Goal: Task Accomplishment & Management: Use online tool/utility

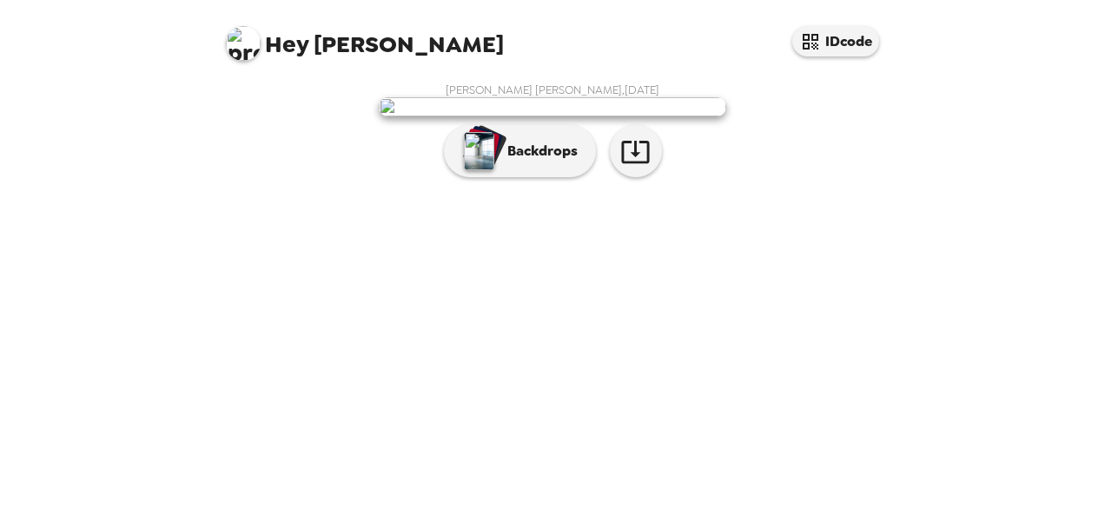
scroll to position [116, 0]
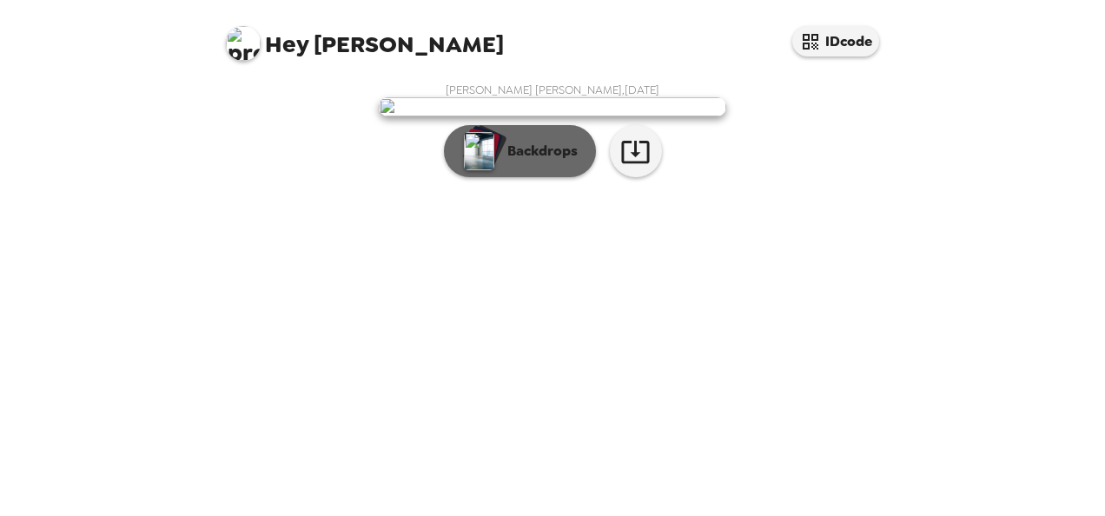
click at [520, 162] on p "Backdrops" at bounding box center [538, 151] width 79 height 21
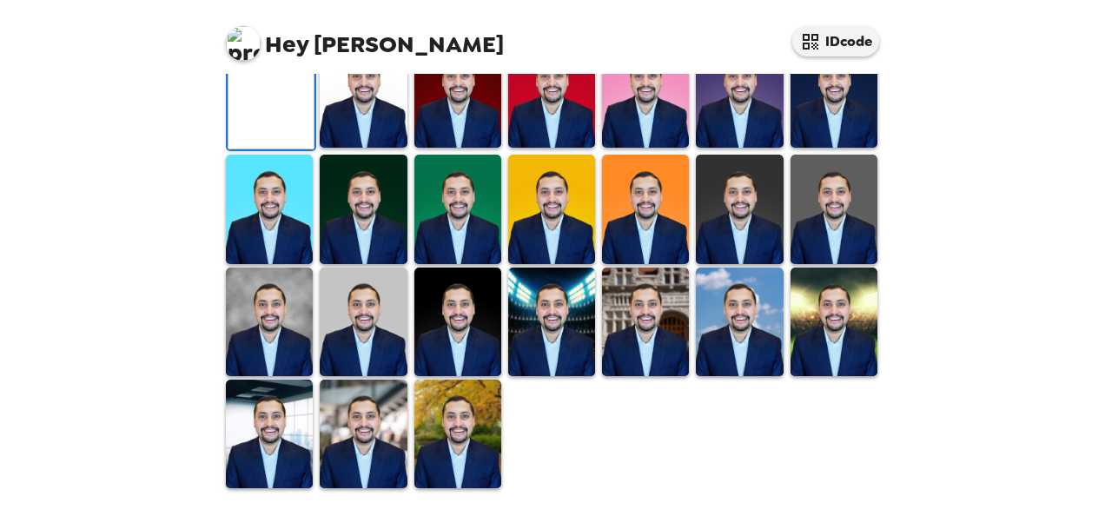
scroll to position [262, 0]
click at [362, 148] on img at bounding box center [363, 93] width 87 height 109
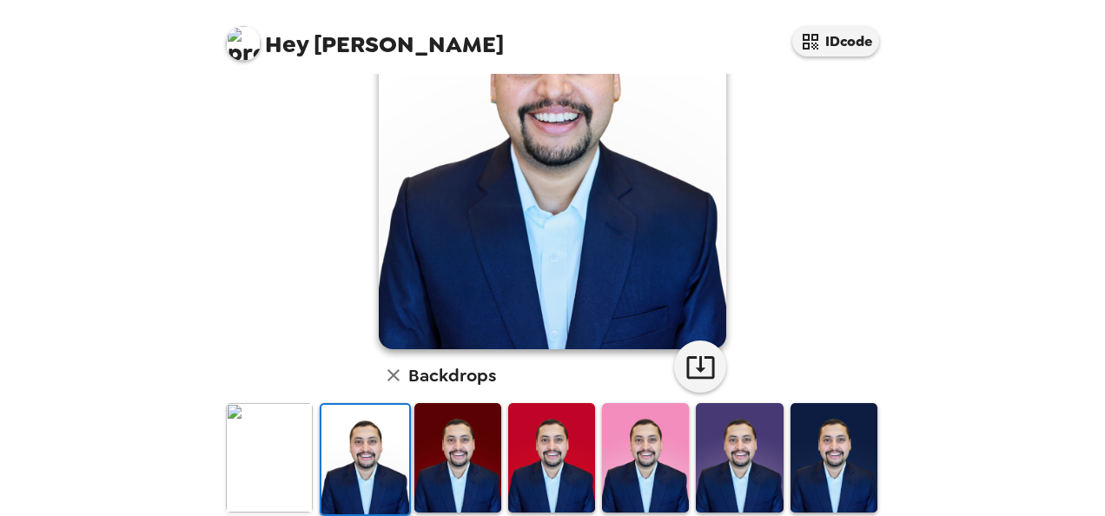
scroll to position [189, 0]
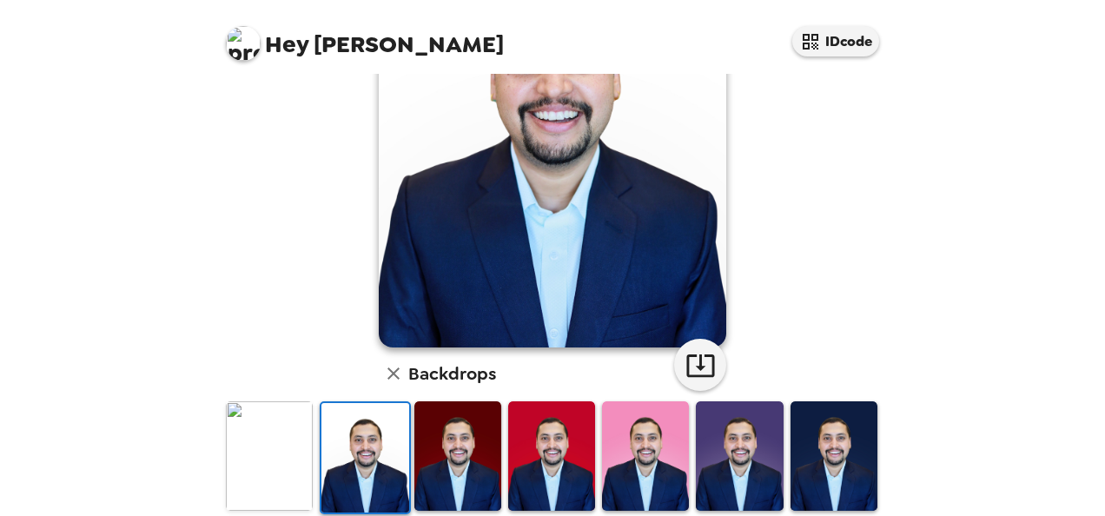
click at [441, 461] on img at bounding box center [458, 456] width 87 height 109
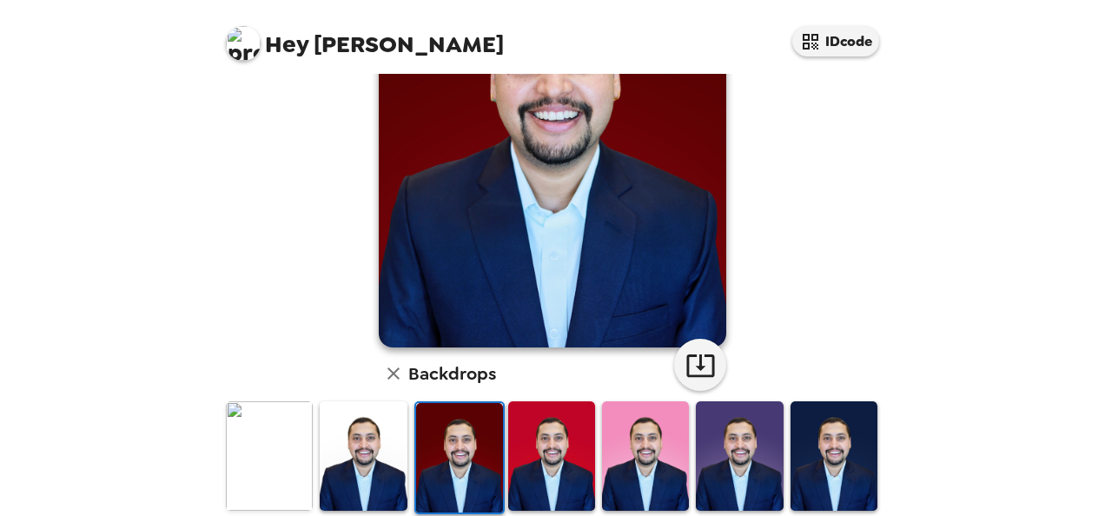
click at [645, 461] on img at bounding box center [645, 456] width 87 height 109
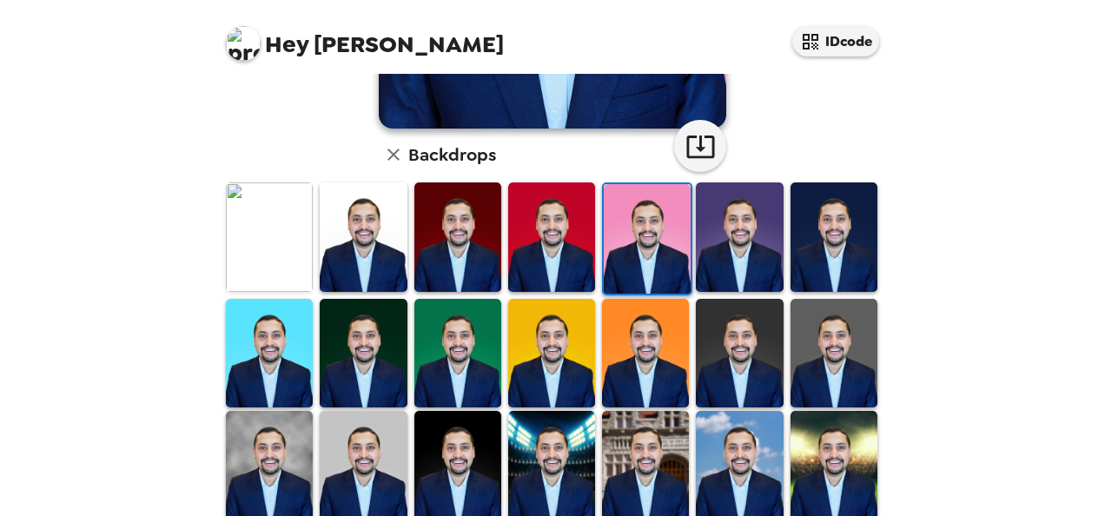
scroll to position [409, 0]
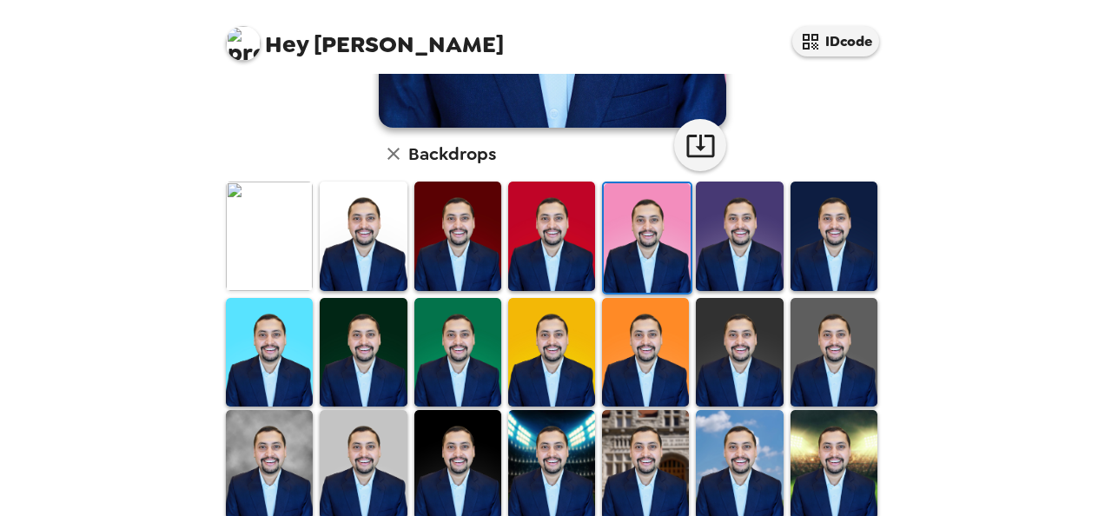
click at [273, 448] on img at bounding box center [269, 464] width 87 height 109
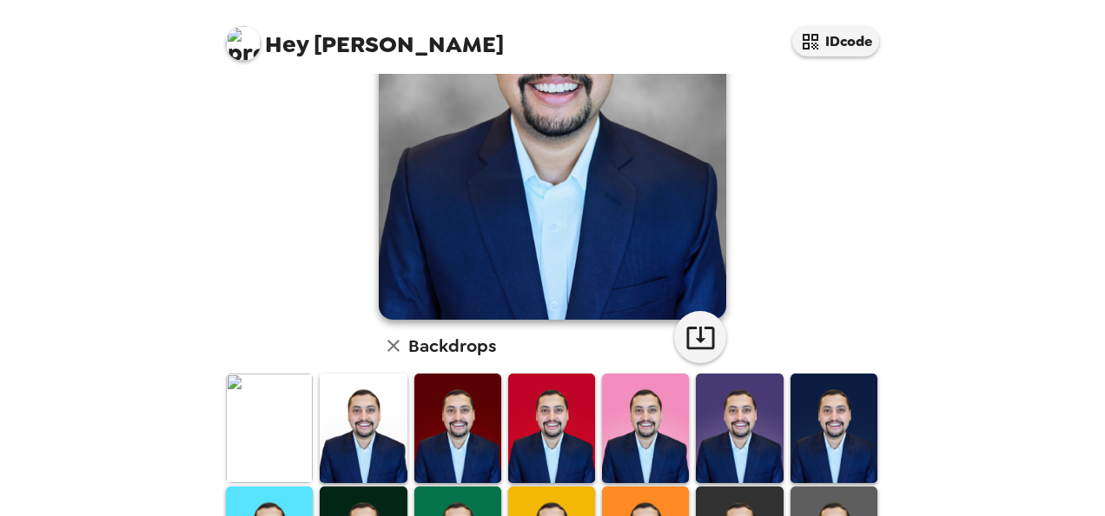
scroll to position [219, 0]
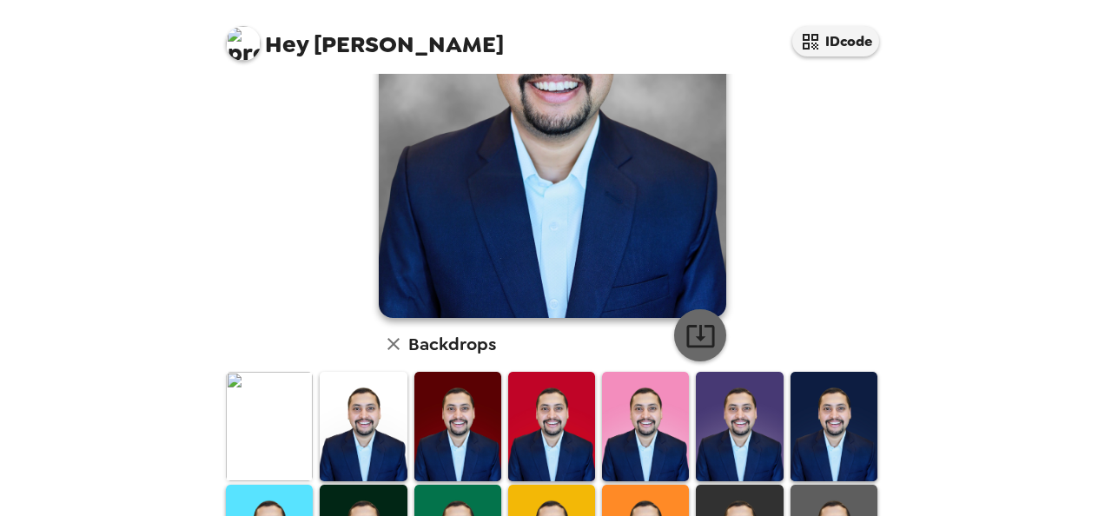
click at [702, 340] on icon "button" at bounding box center [701, 336] width 30 height 30
click at [266, 415] on img at bounding box center [269, 426] width 87 height 109
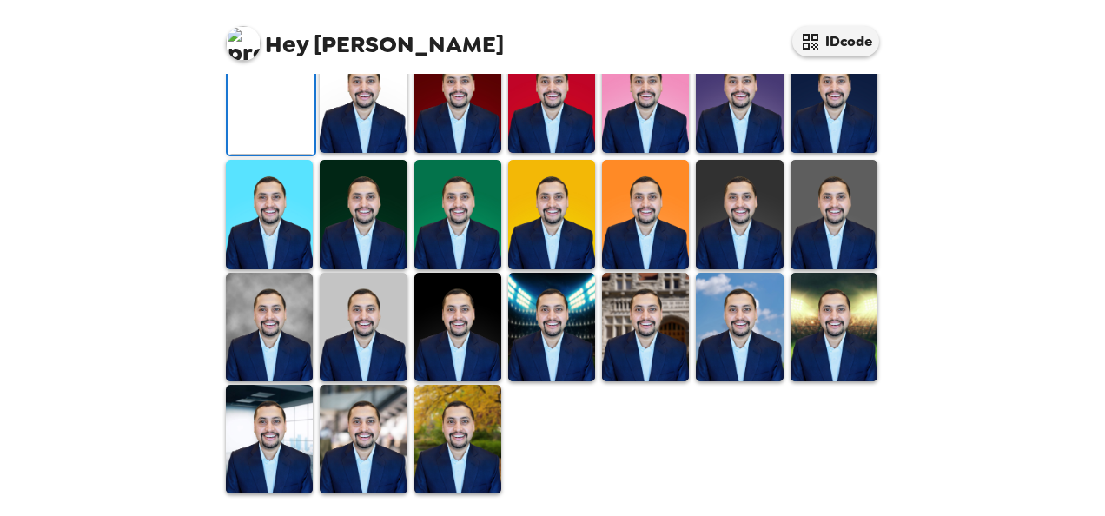
scroll to position [131, 0]
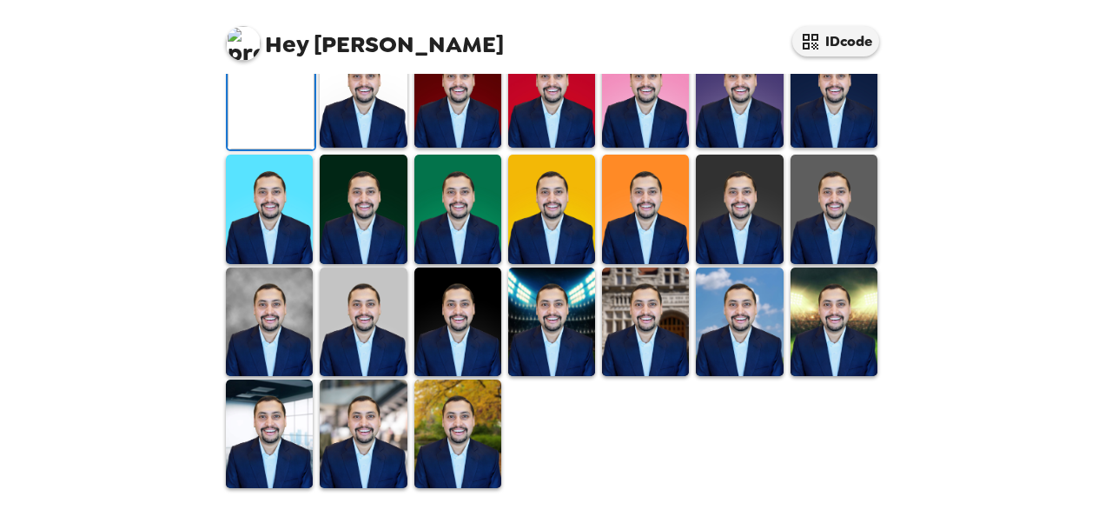
click at [693, 15] on icon "button" at bounding box center [701, 3] width 28 height 23
click at [662, 260] on img at bounding box center [645, 209] width 87 height 109
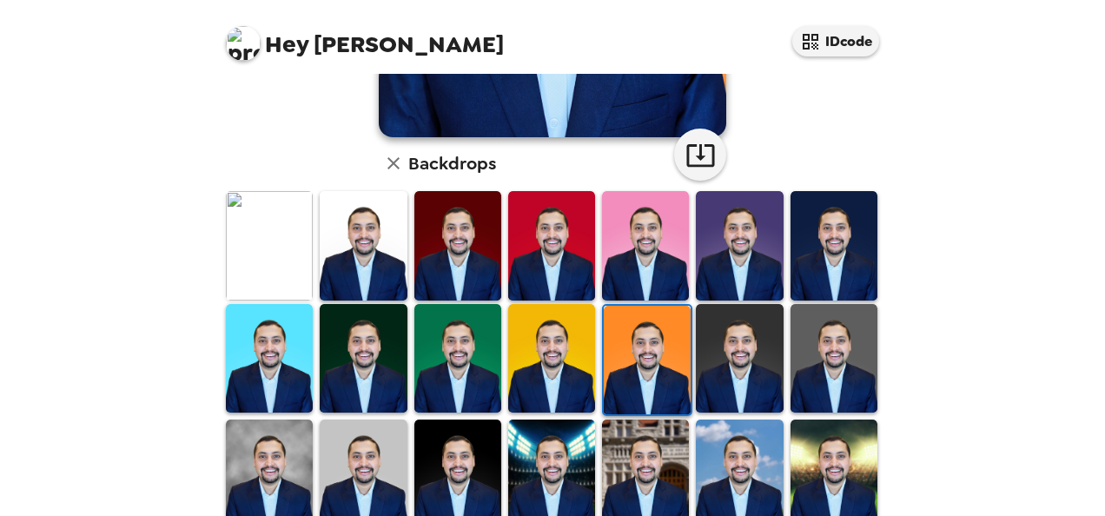
scroll to position [401, 0]
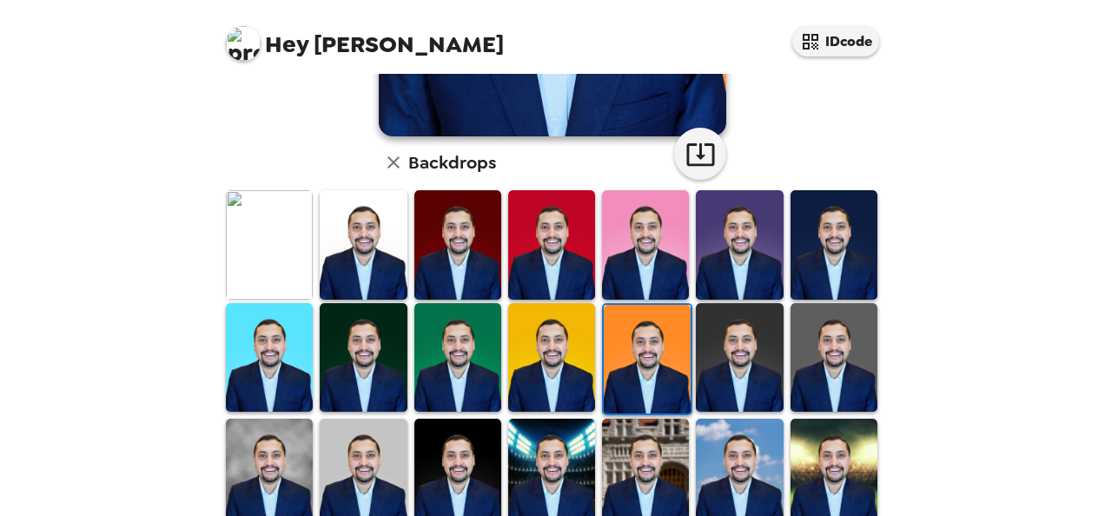
click at [565, 320] on img at bounding box center [551, 357] width 87 height 109
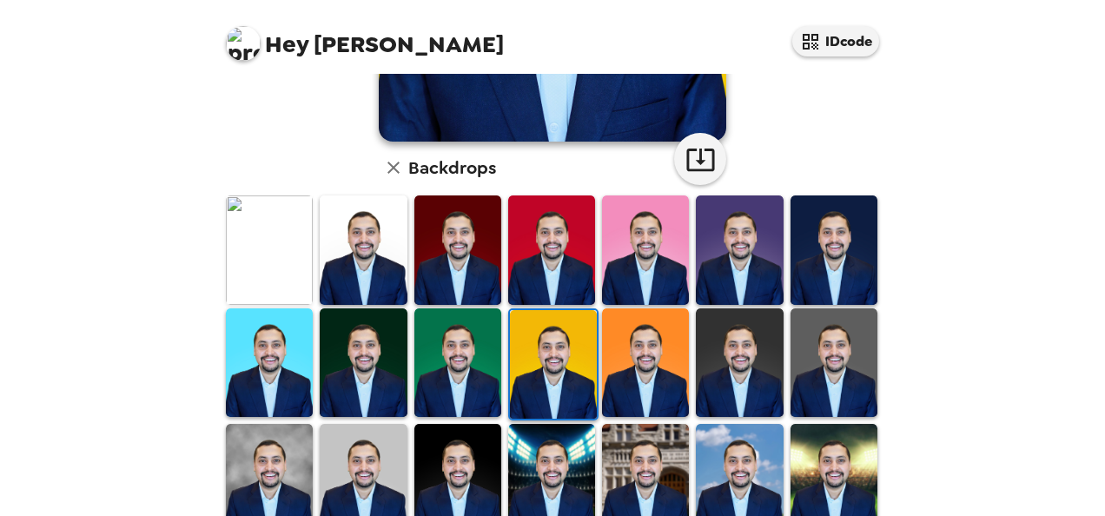
scroll to position [542, 0]
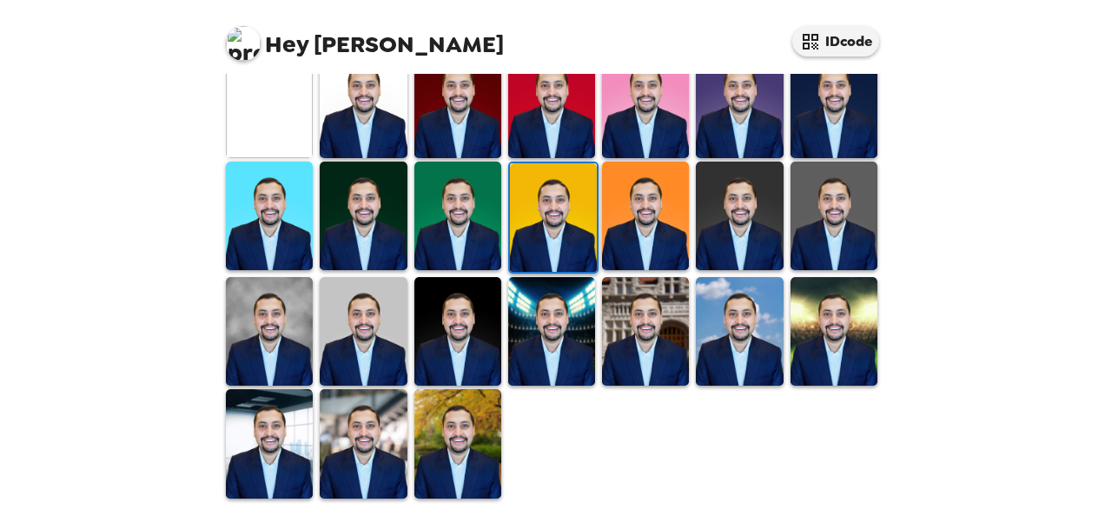
click at [749, 297] on img at bounding box center [739, 331] width 87 height 109
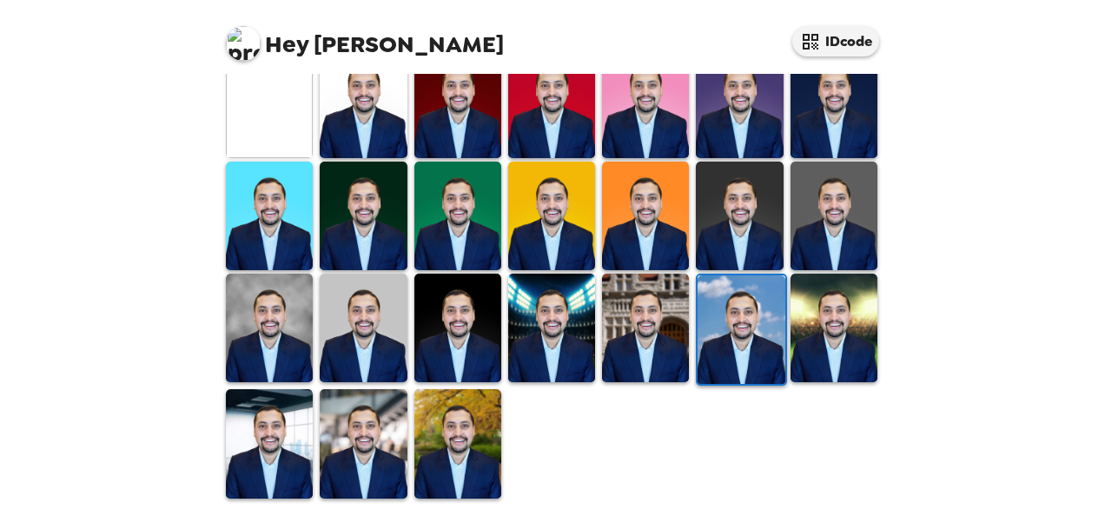
click at [485, 405] on img at bounding box center [458, 443] width 87 height 109
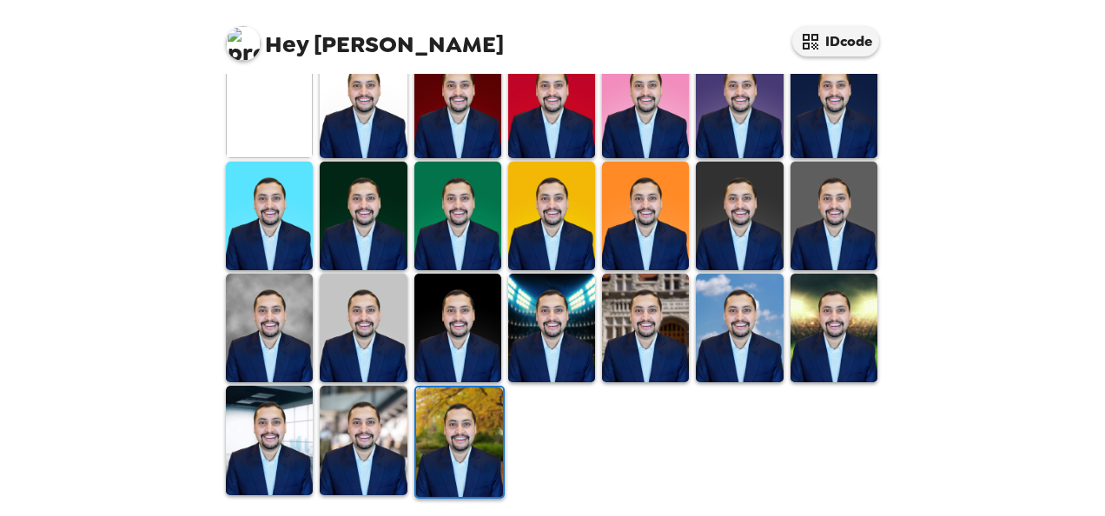
click at [281, 430] on img at bounding box center [269, 440] width 87 height 109
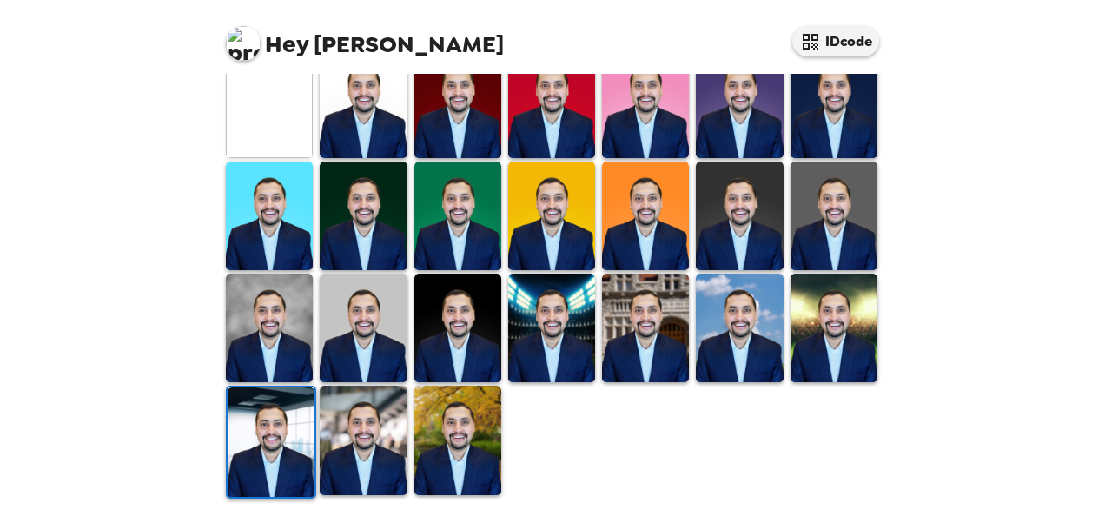
click at [375, 408] on img at bounding box center [363, 440] width 87 height 109
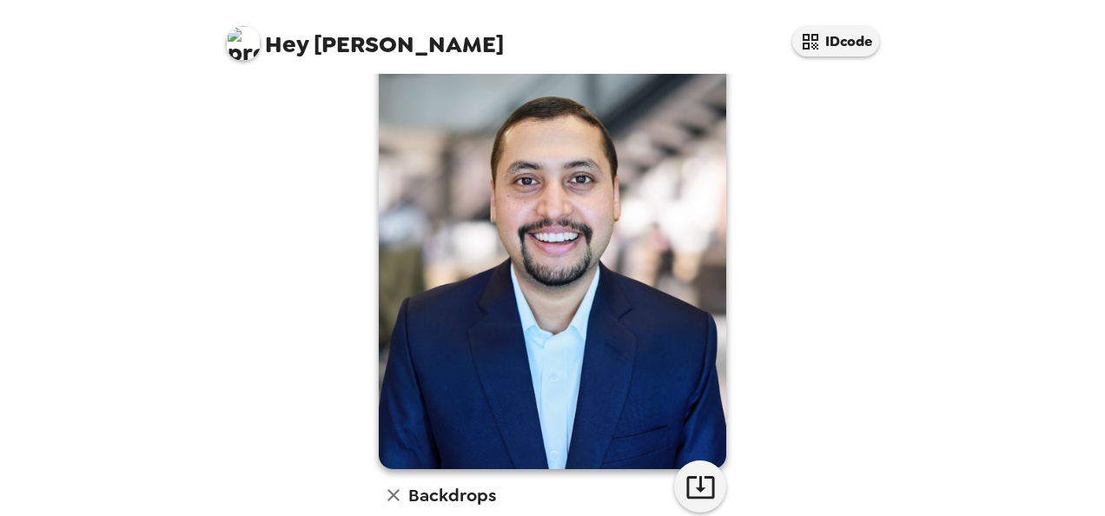
scroll to position [173, 0]
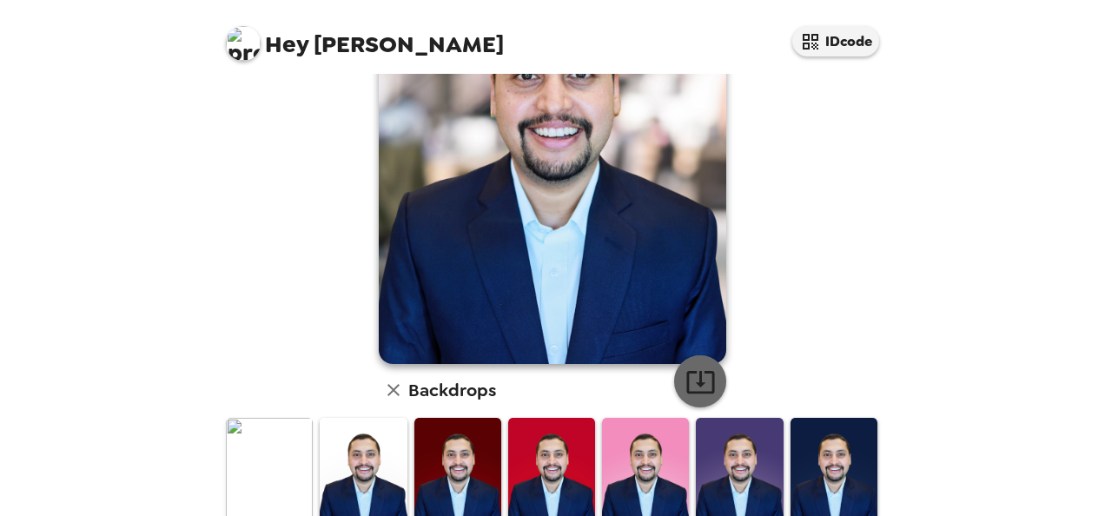
click at [702, 384] on icon "button" at bounding box center [701, 382] width 30 height 30
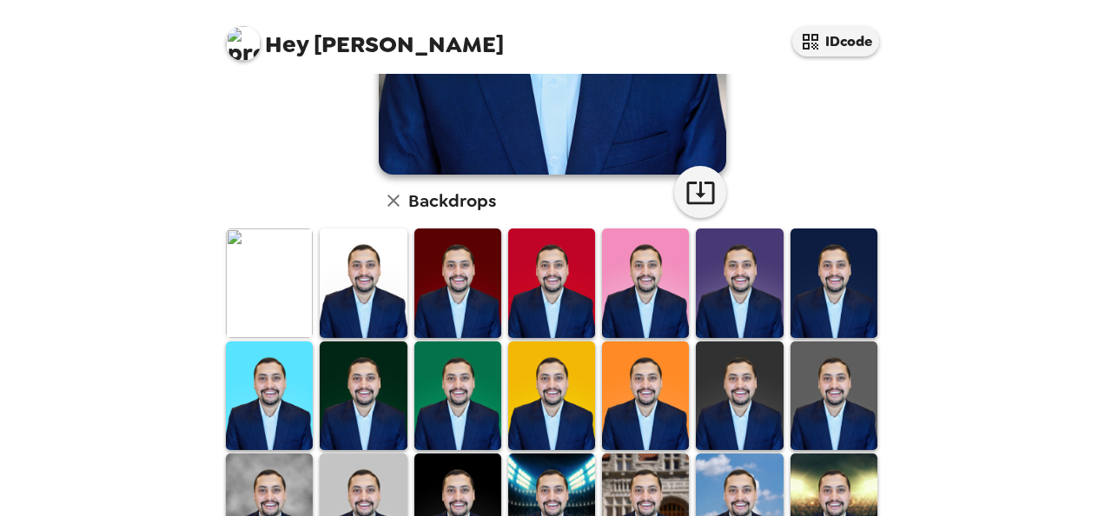
scroll to position [361, 0]
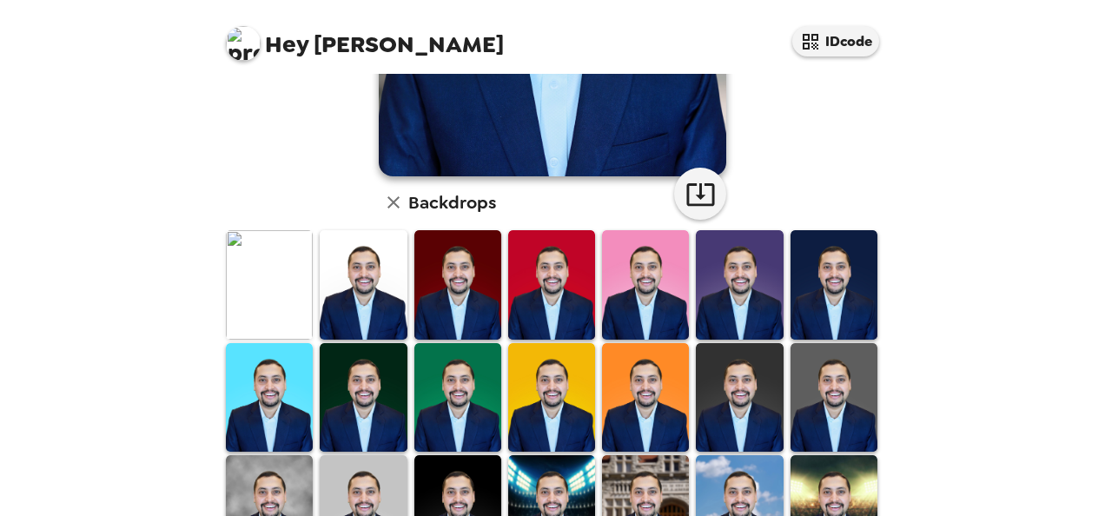
click at [824, 344] on img at bounding box center [834, 397] width 87 height 109
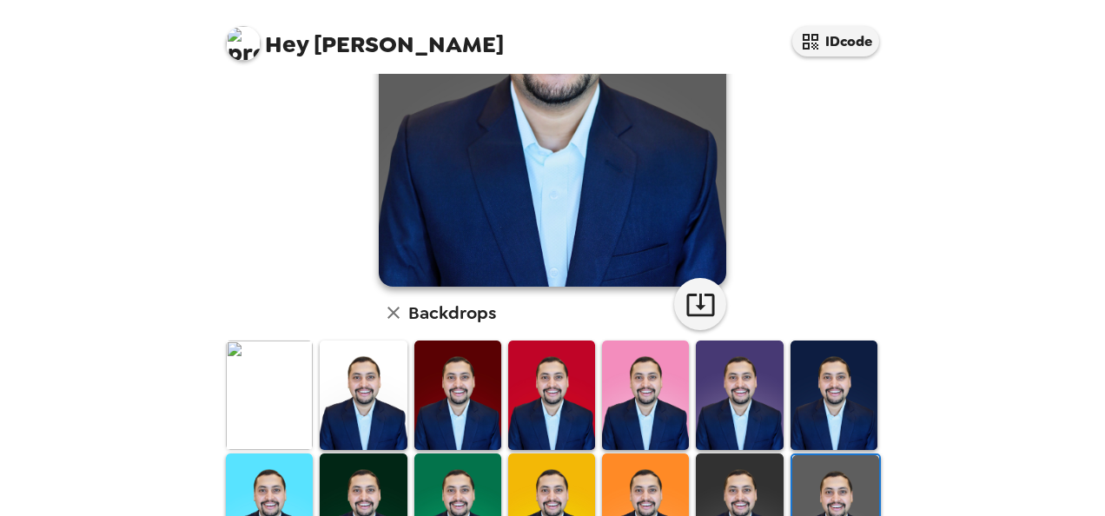
scroll to position [260, 0]
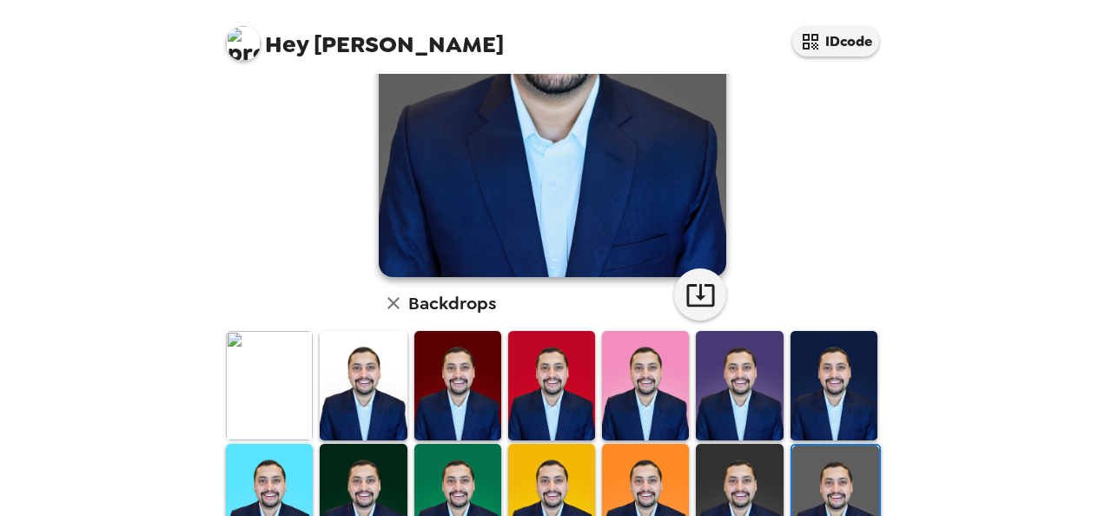
click at [759, 464] on img at bounding box center [739, 498] width 87 height 109
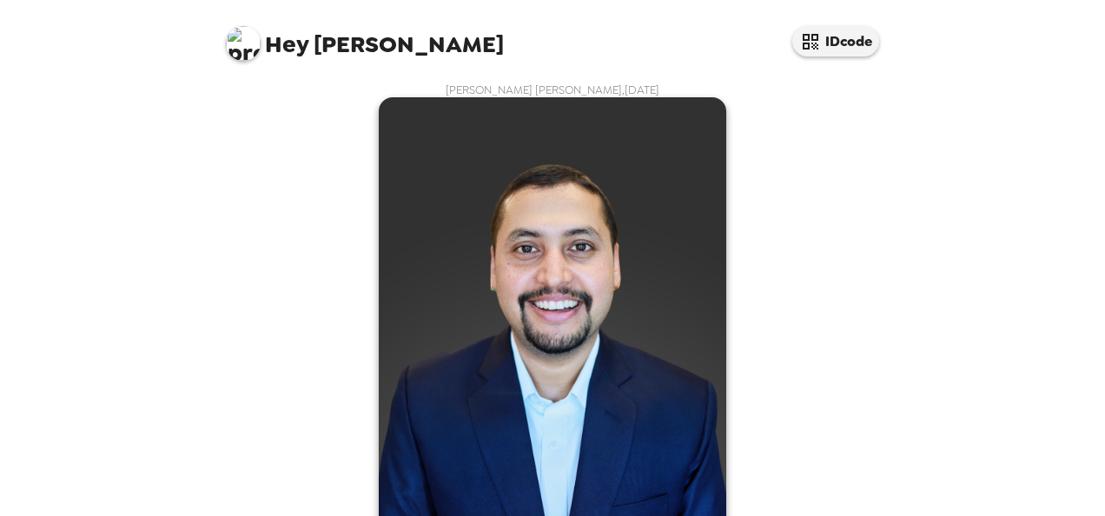
scroll to position [431, 0]
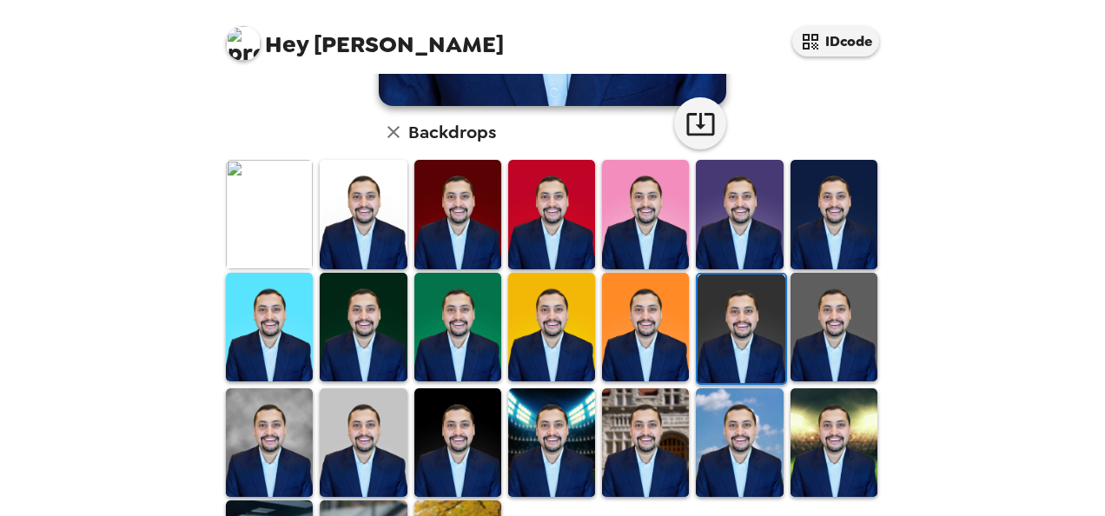
click at [243, 181] on img at bounding box center [269, 214] width 87 height 109
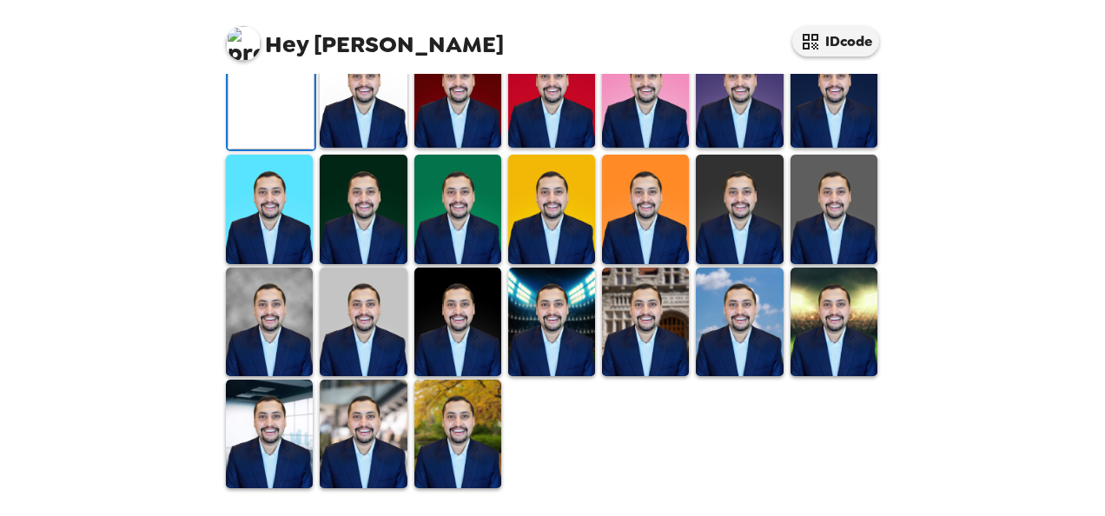
scroll to position [542, 0]
click at [663, 295] on img at bounding box center [645, 322] width 87 height 109
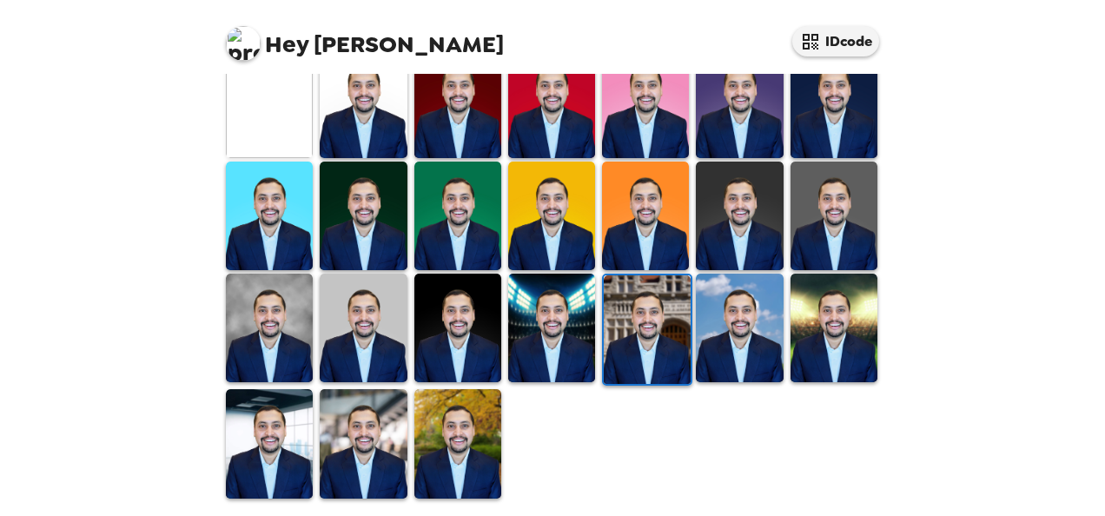
click at [368, 410] on img at bounding box center [363, 443] width 87 height 109
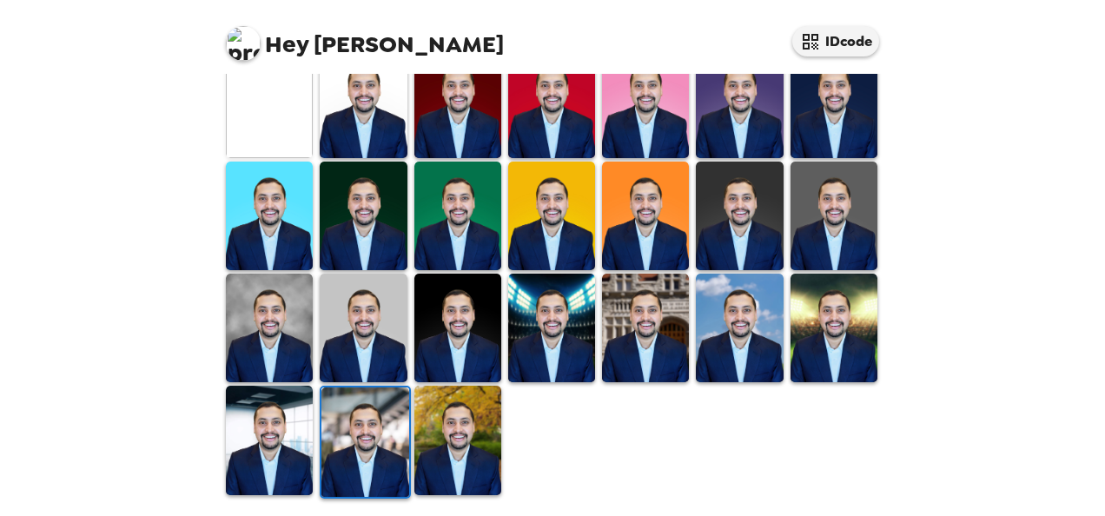
click at [449, 392] on img at bounding box center [458, 440] width 87 height 109
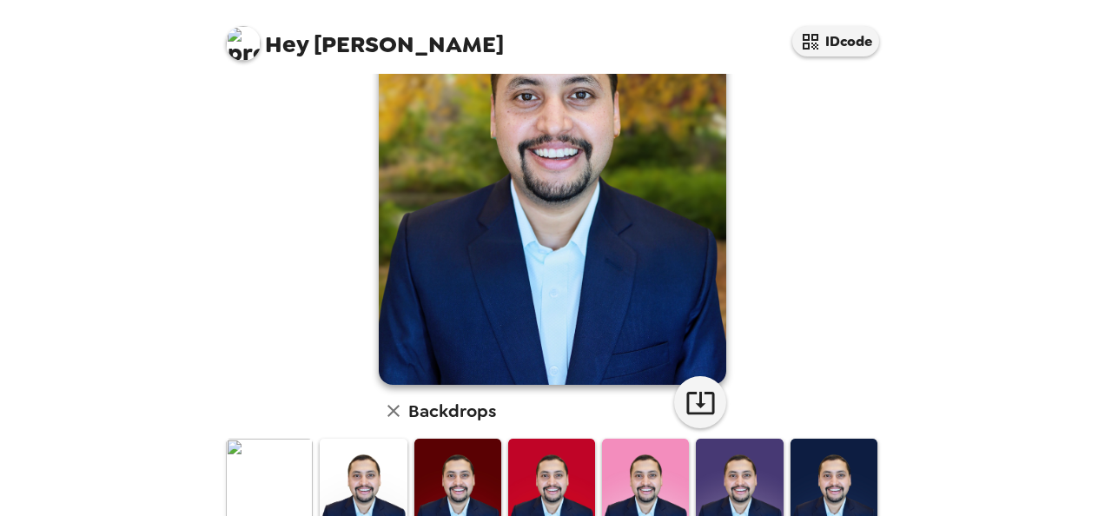
scroll to position [156, 0]
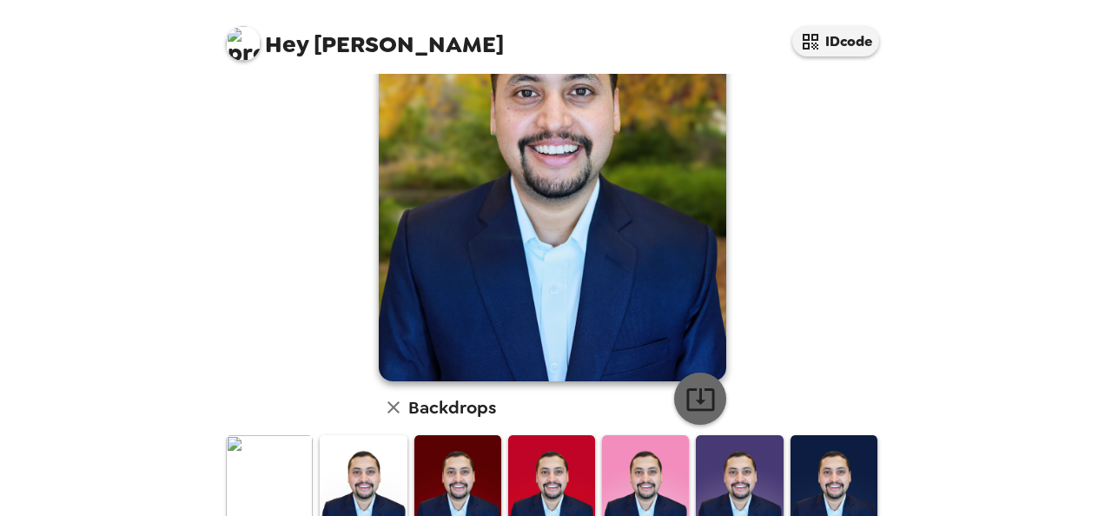
click at [694, 398] on icon "button" at bounding box center [701, 399] width 28 height 23
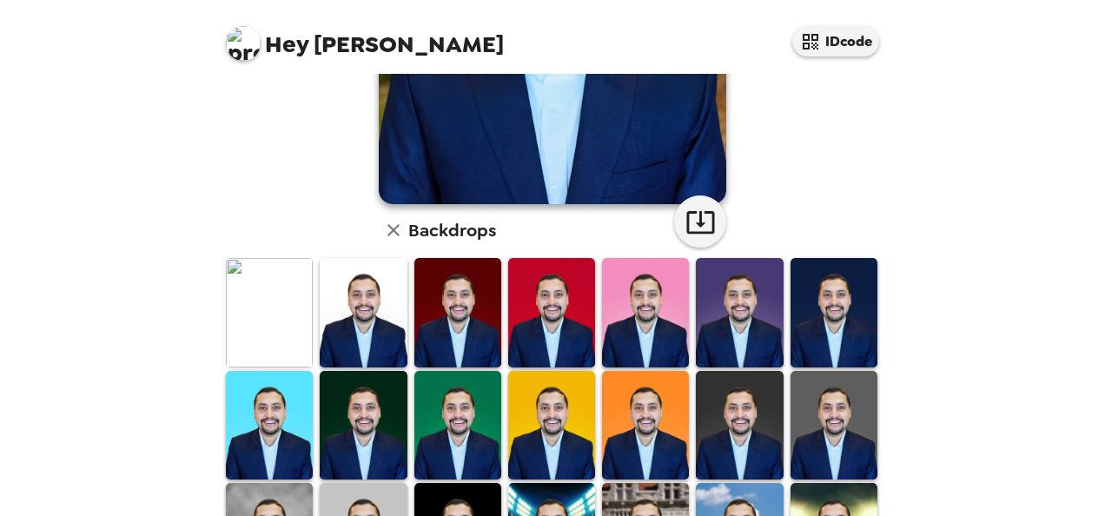
scroll to position [345, 0]
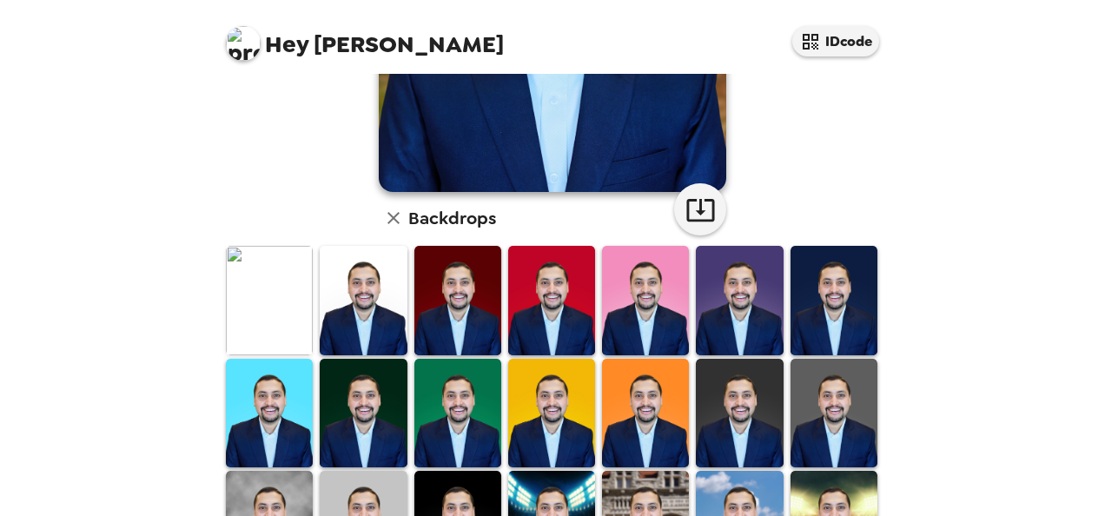
click at [371, 261] on img at bounding box center [363, 300] width 87 height 109
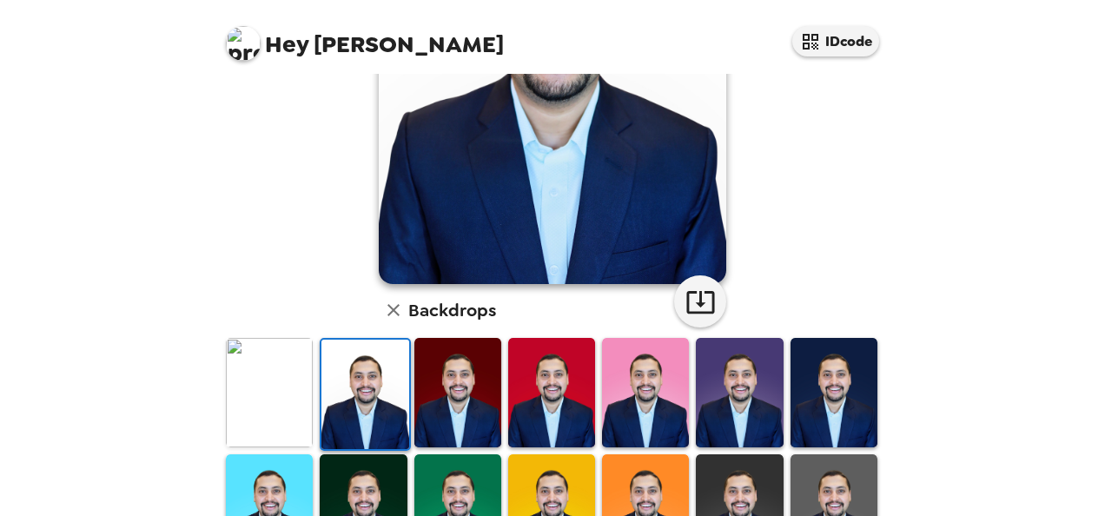
scroll to position [297, 0]
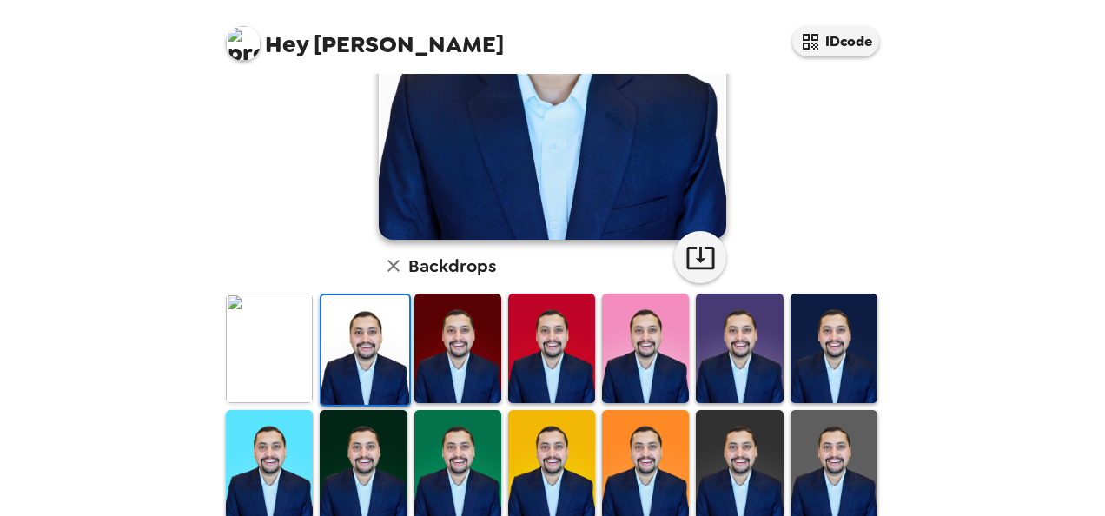
click at [433, 339] on img at bounding box center [458, 348] width 87 height 109
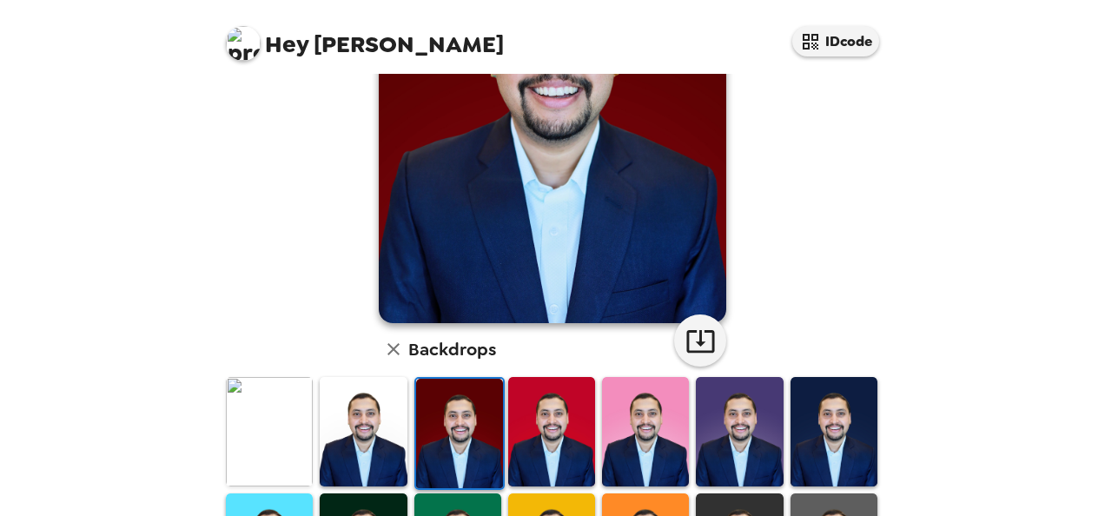
scroll to position [215, 0]
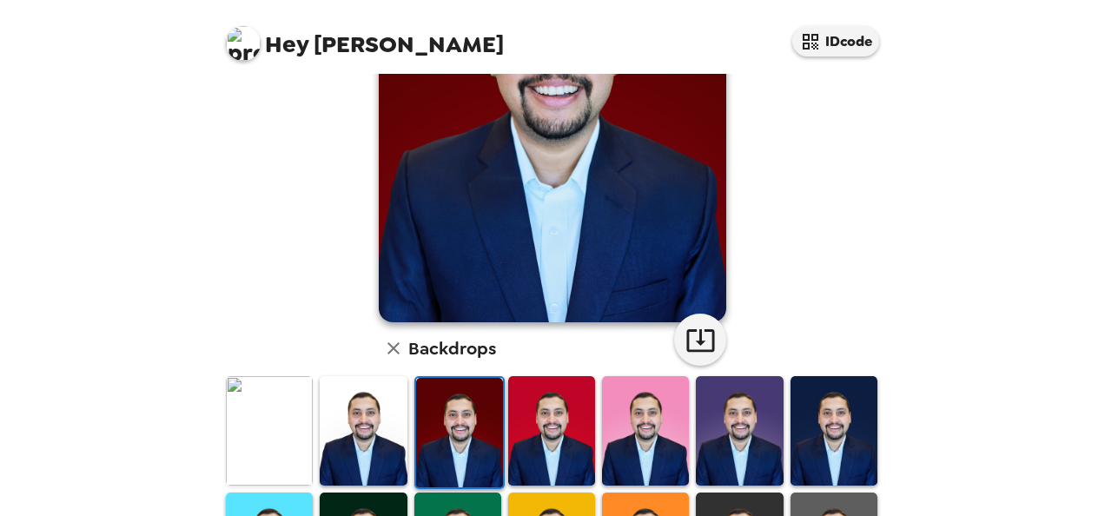
click at [527, 415] on img at bounding box center [551, 430] width 87 height 109
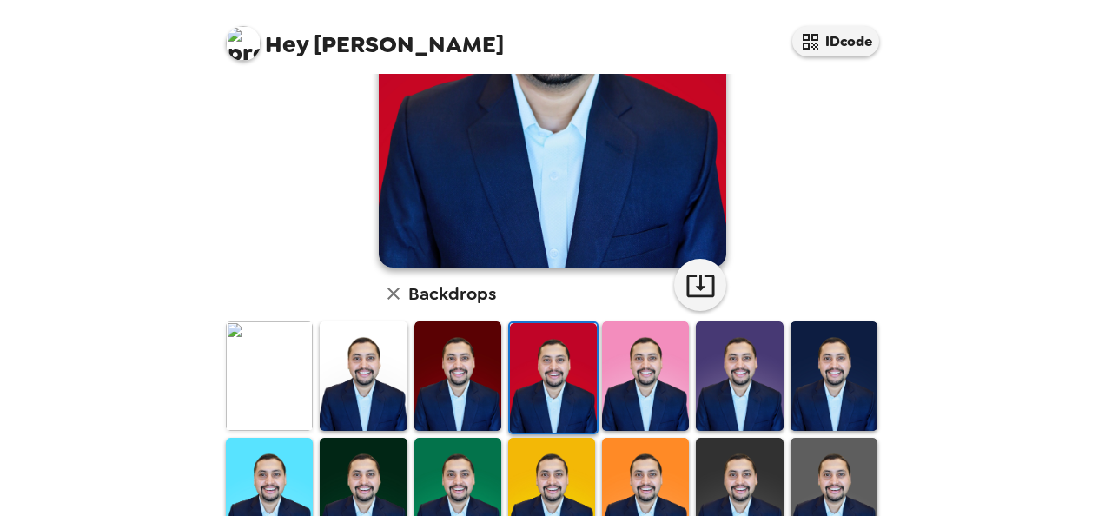
scroll to position [269, 0]
click at [742, 375] on img at bounding box center [739, 376] width 87 height 109
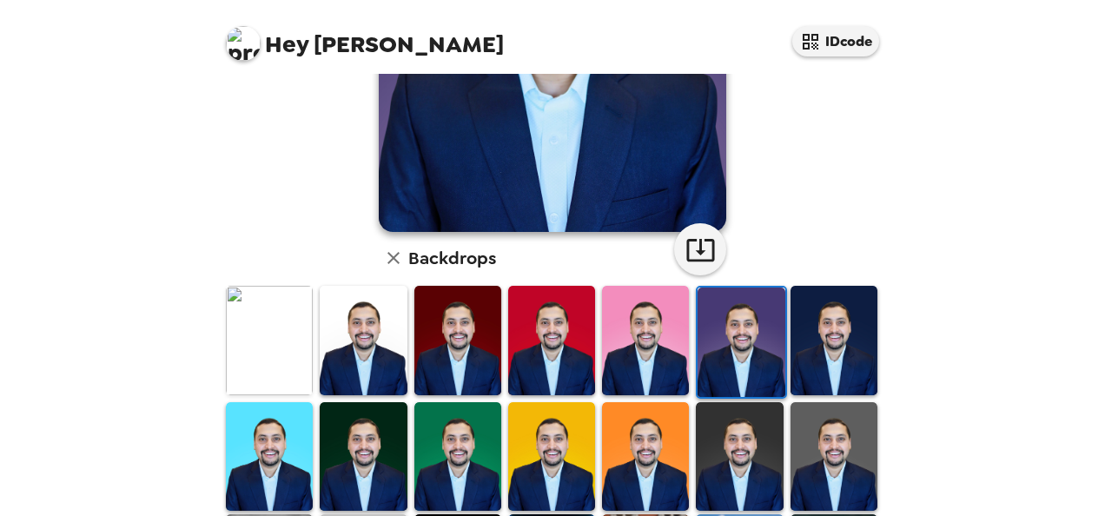
scroll to position [307, 0]
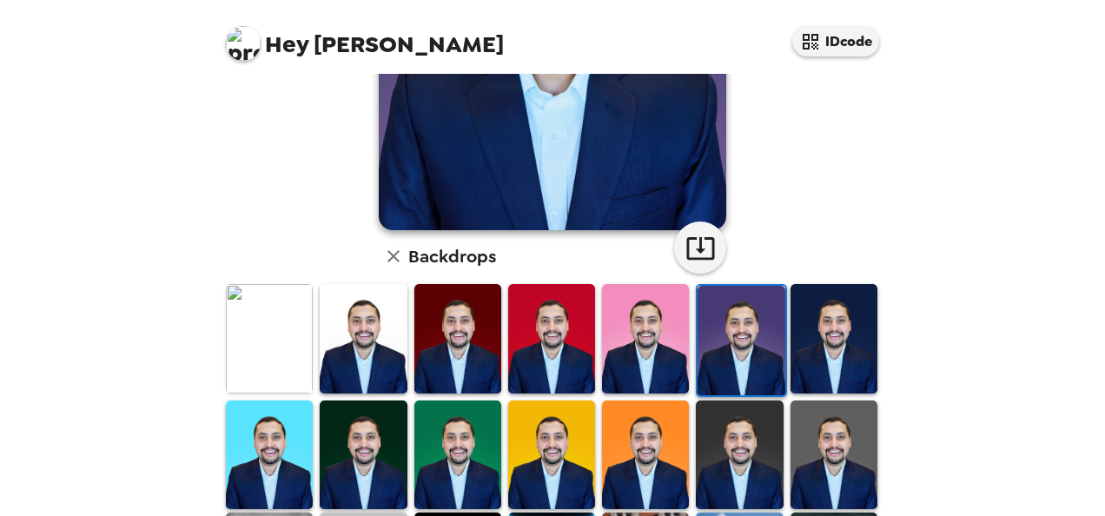
click at [808, 326] on img at bounding box center [834, 338] width 87 height 109
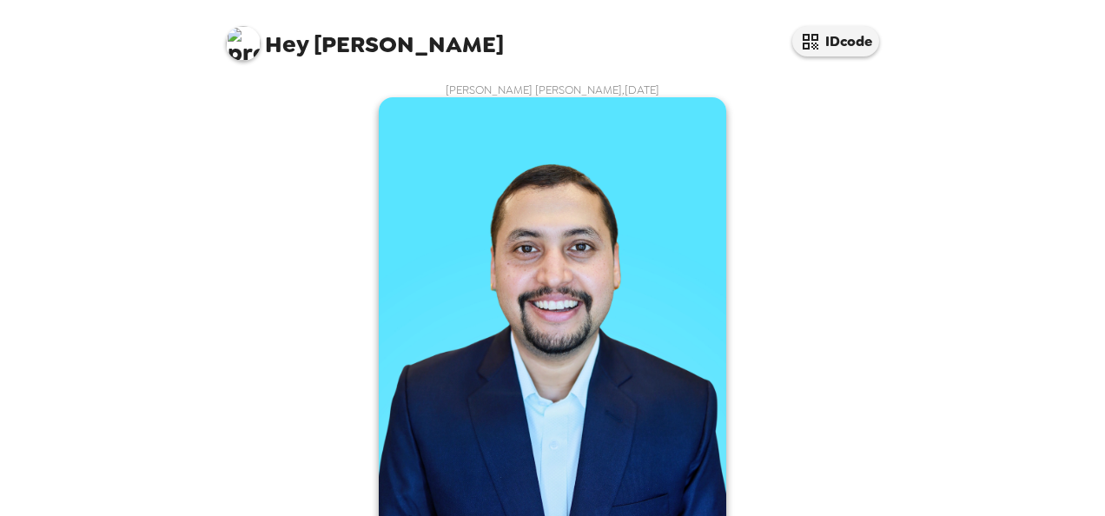
scroll to position [449, 0]
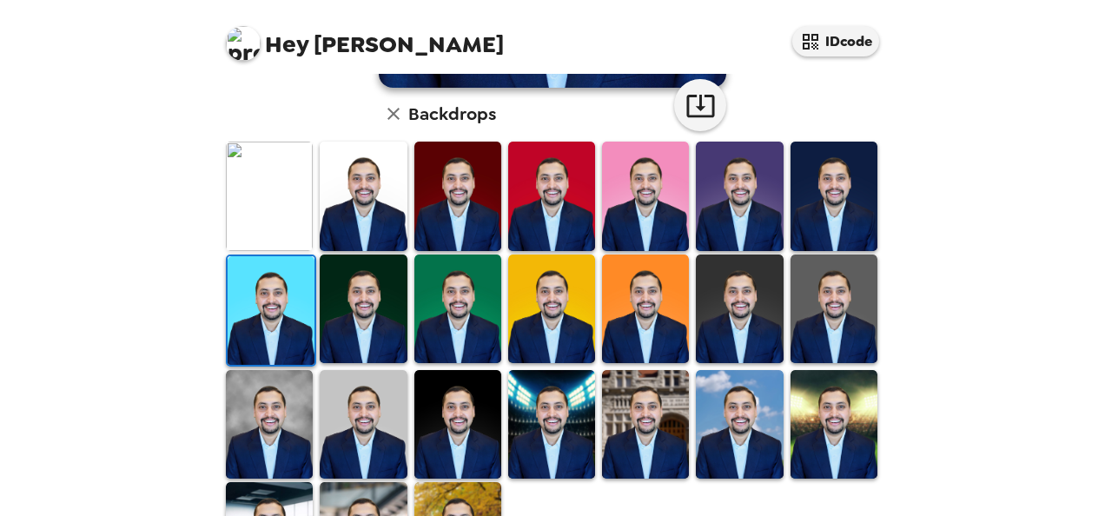
click at [538, 420] on img at bounding box center [551, 424] width 87 height 109
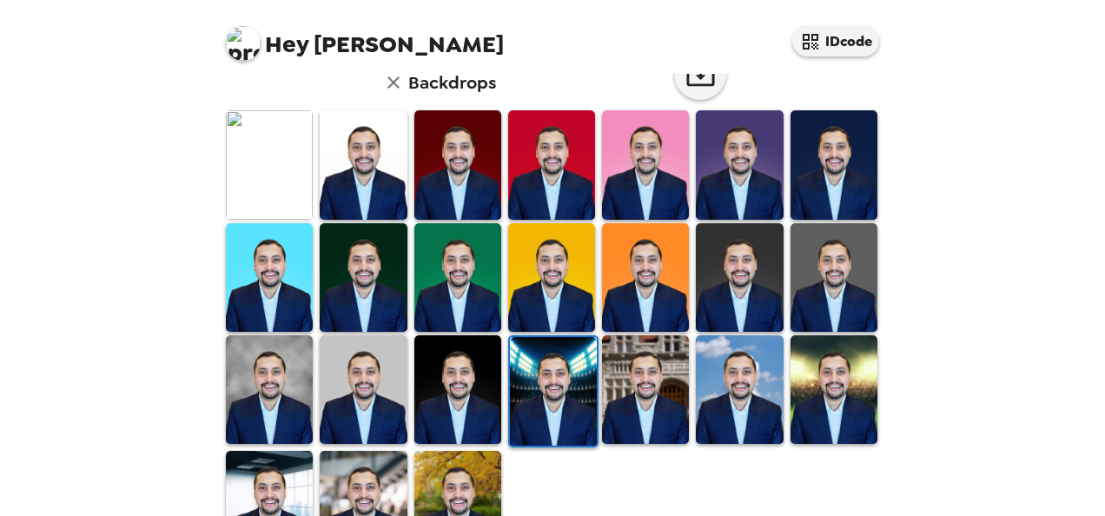
scroll to position [542, 0]
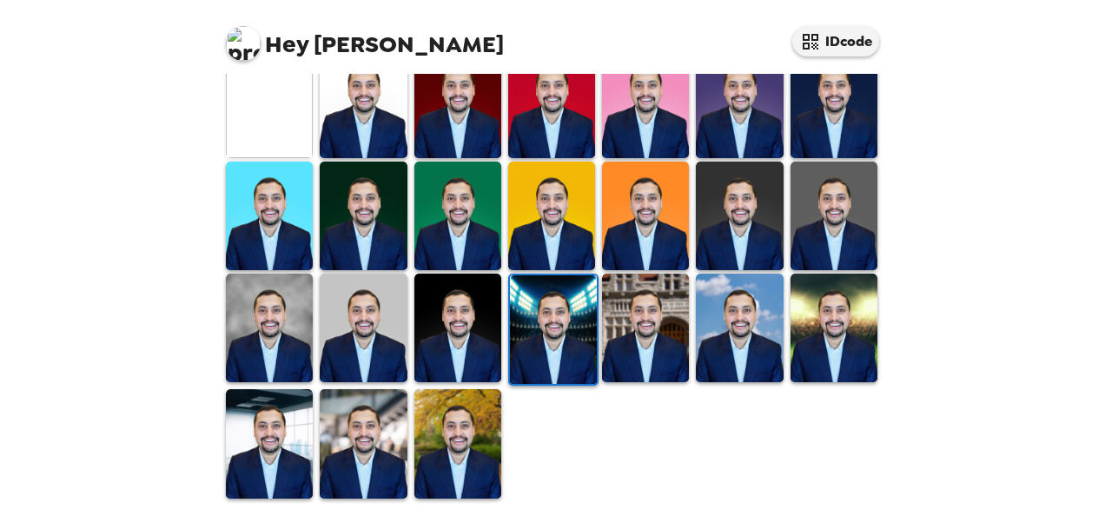
click at [272, 431] on img at bounding box center [269, 443] width 87 height 109
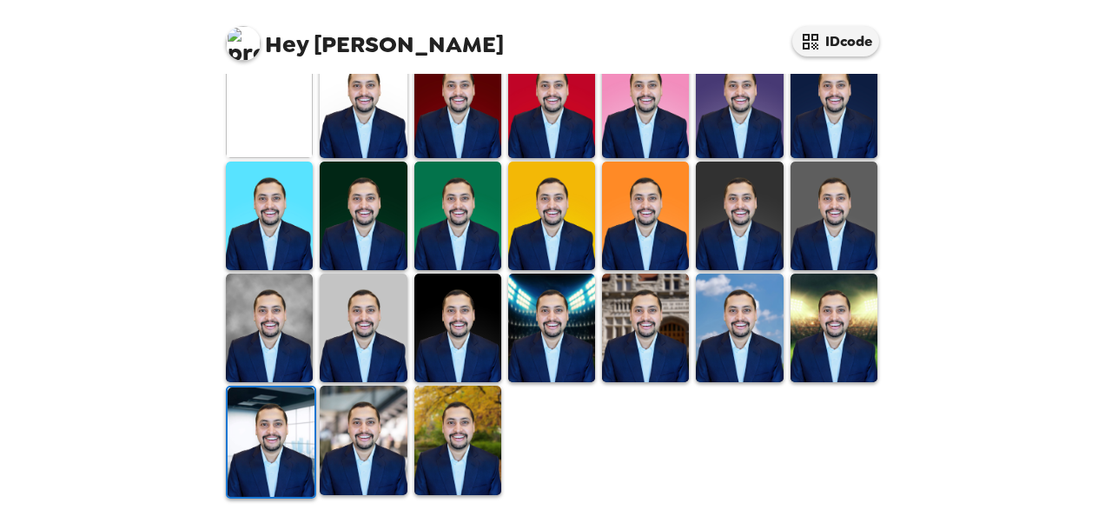
click at [342, 445] on img at bounding box center [363, 440] width 87 height 109
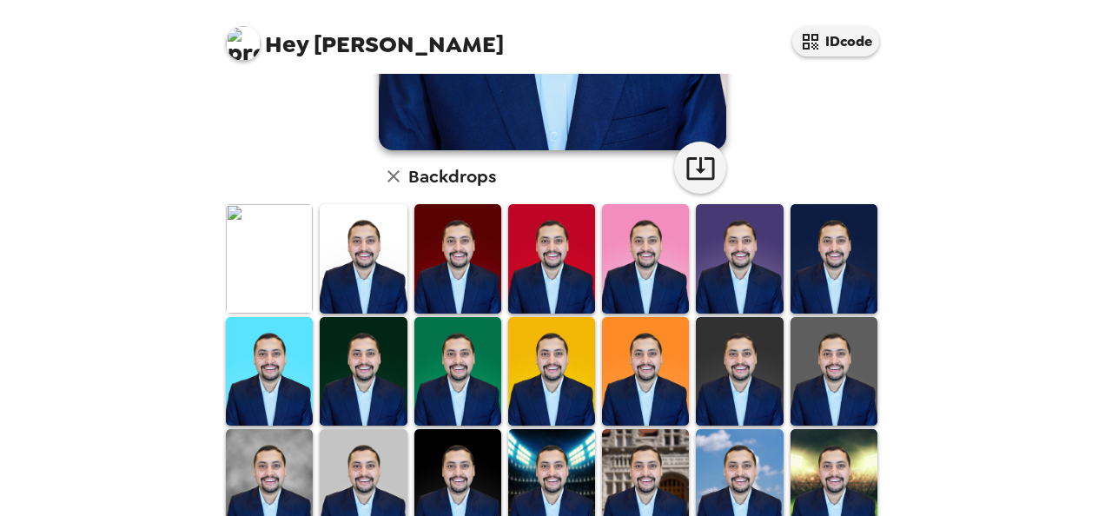
scroll to position [388, 0]
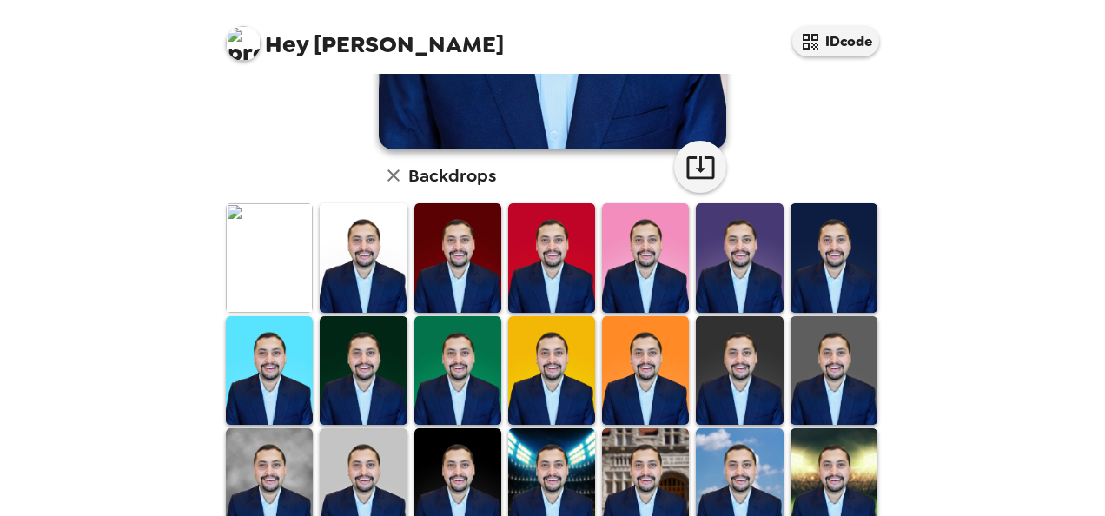
click at [538, 222] on img at bounding box center [551, 257] width 87 height 109
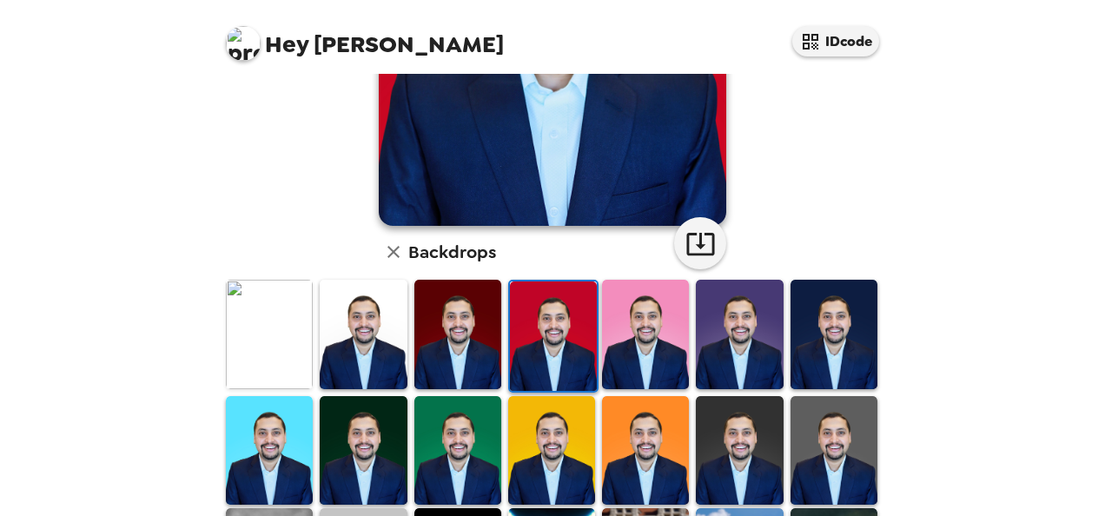
scroll to position [318, 0]
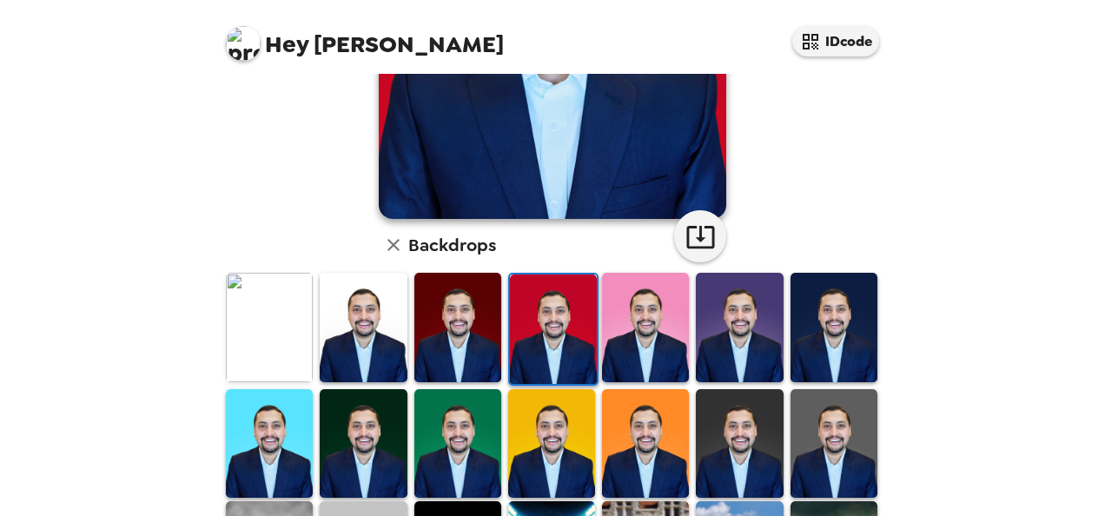
click at [448, 311] on img at bounding box center [458, 327] width 87 height 109
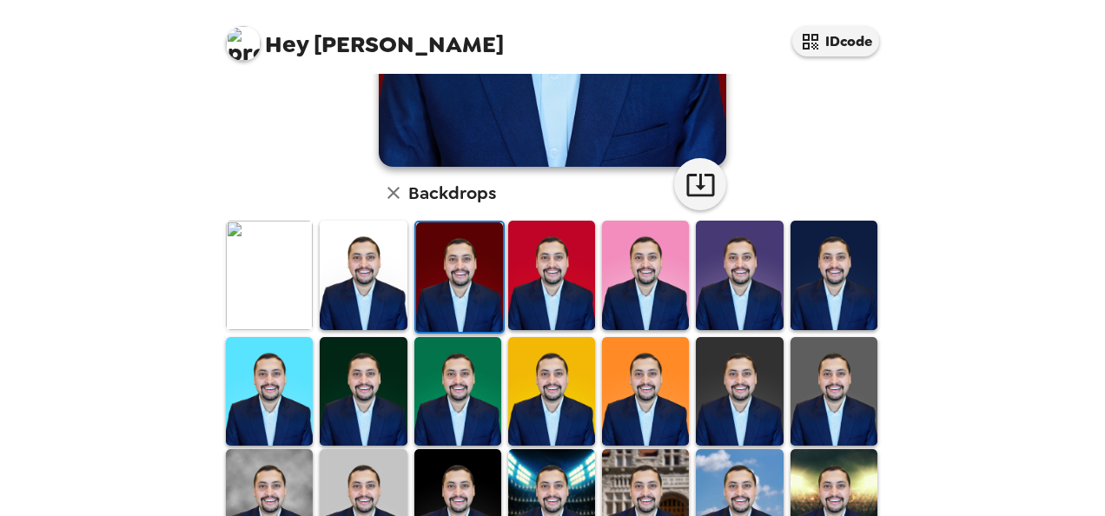
scroll to position [378, 0]
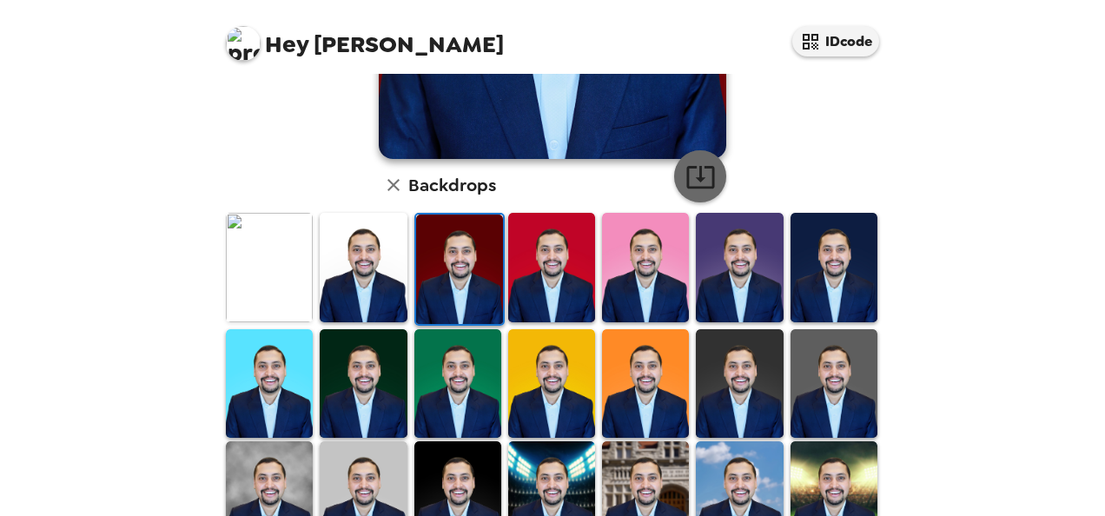
click at [707, 188] on icon "button" at bounding box center [701, 177] width 30 height 30
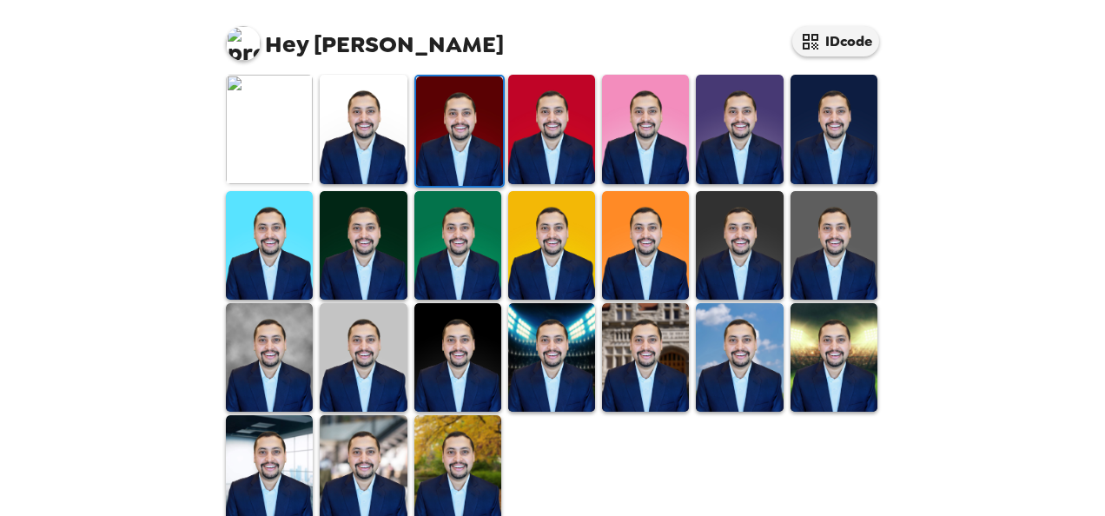
scroll to position [542, 0]
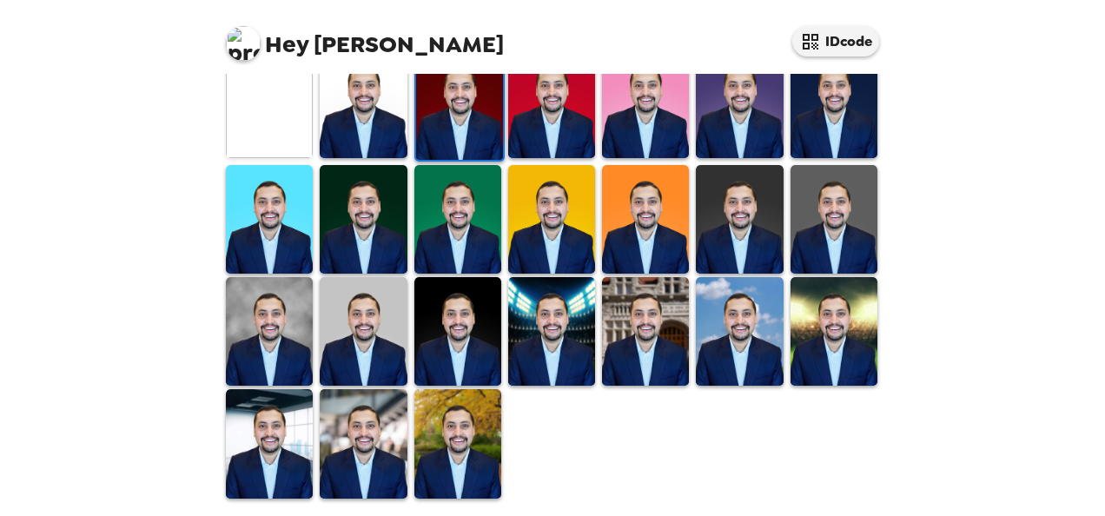
click at [830, 329] on img at bounding box center [834, 331] width 87 height 109
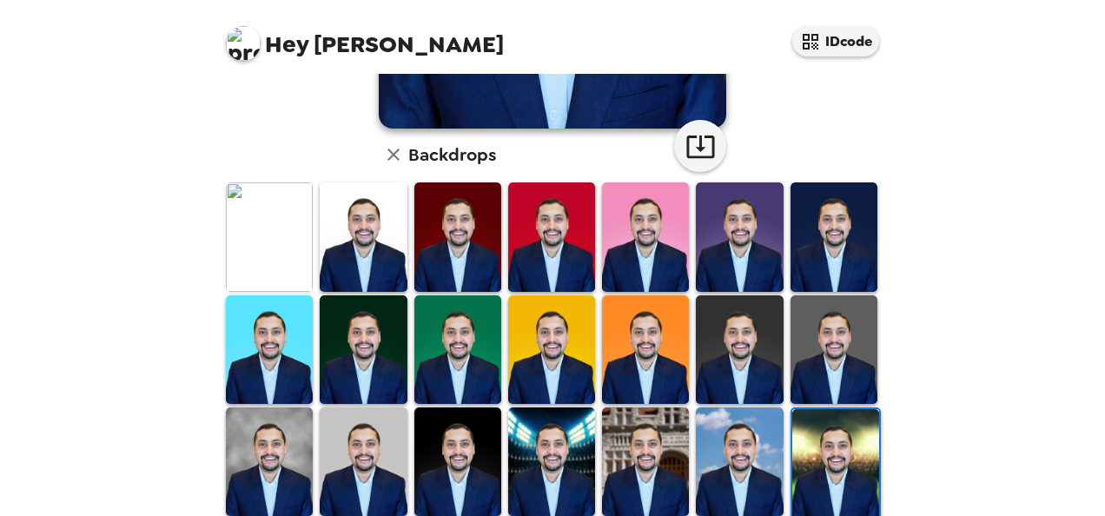
scroll to position [425, 0]
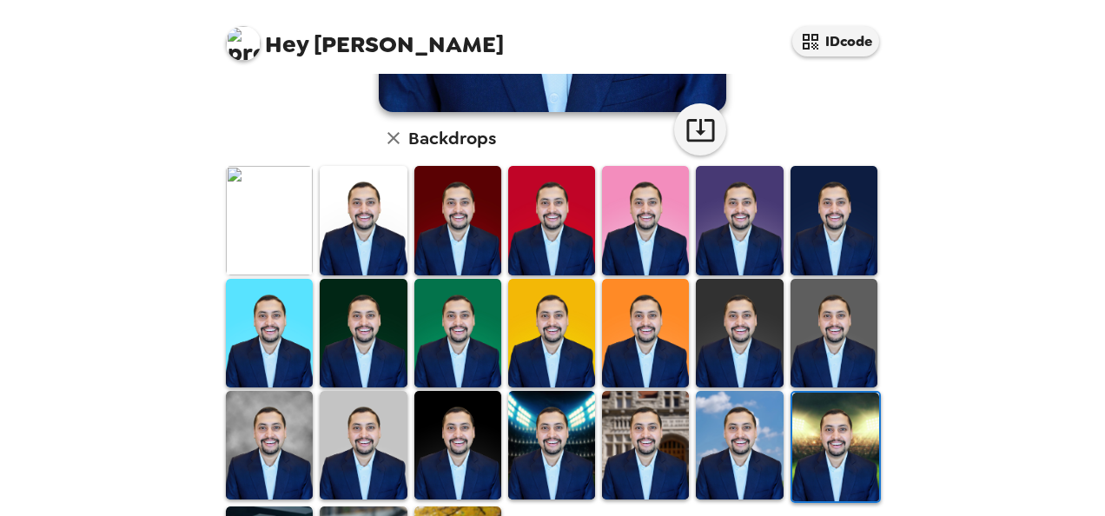
click at [363, 421] on img at bounding box center [363, 445] width 87 height 109
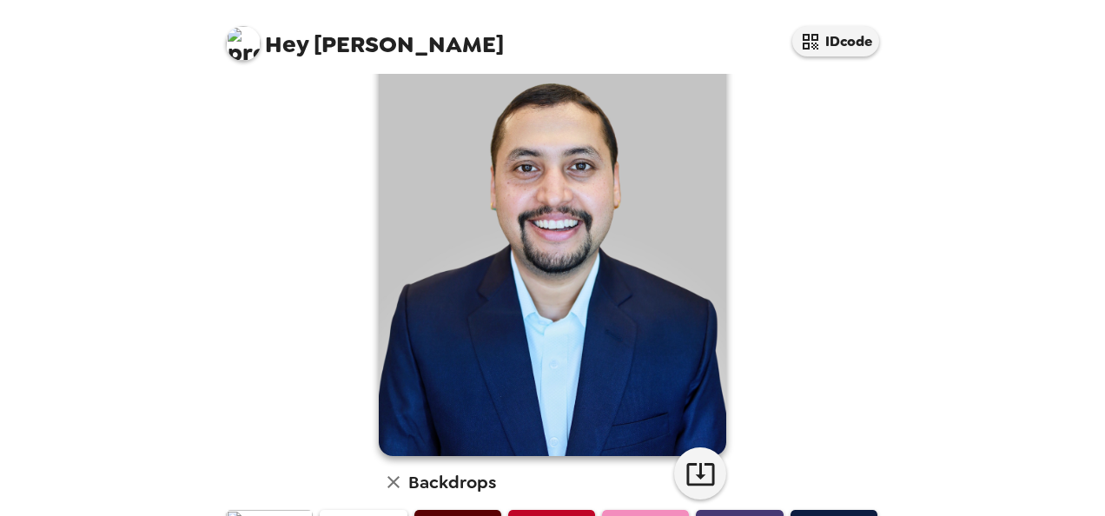
scroll to position [82, 0]
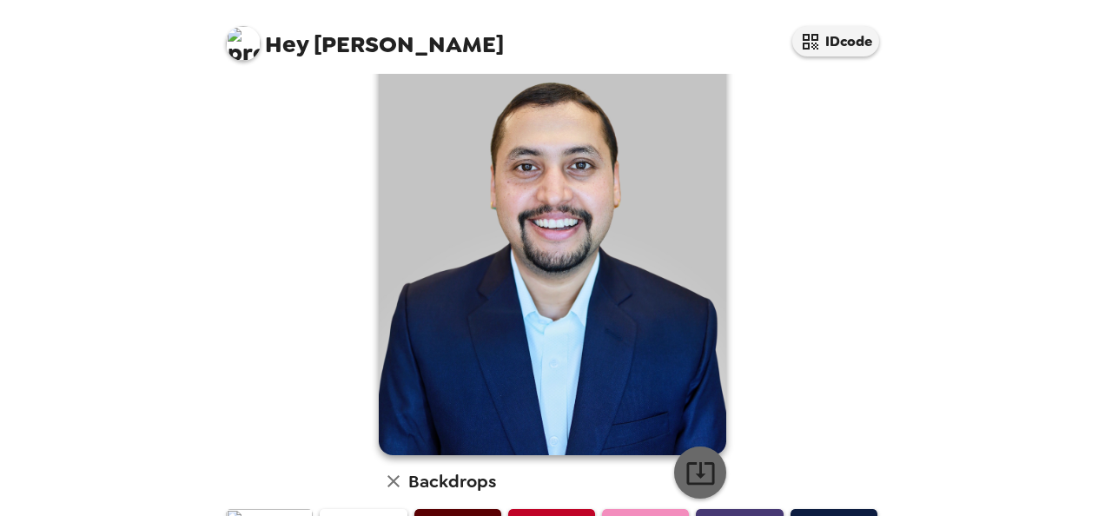
click at [707, 475] on icon "button" at bounding box center [701, 473] width 30 height 30
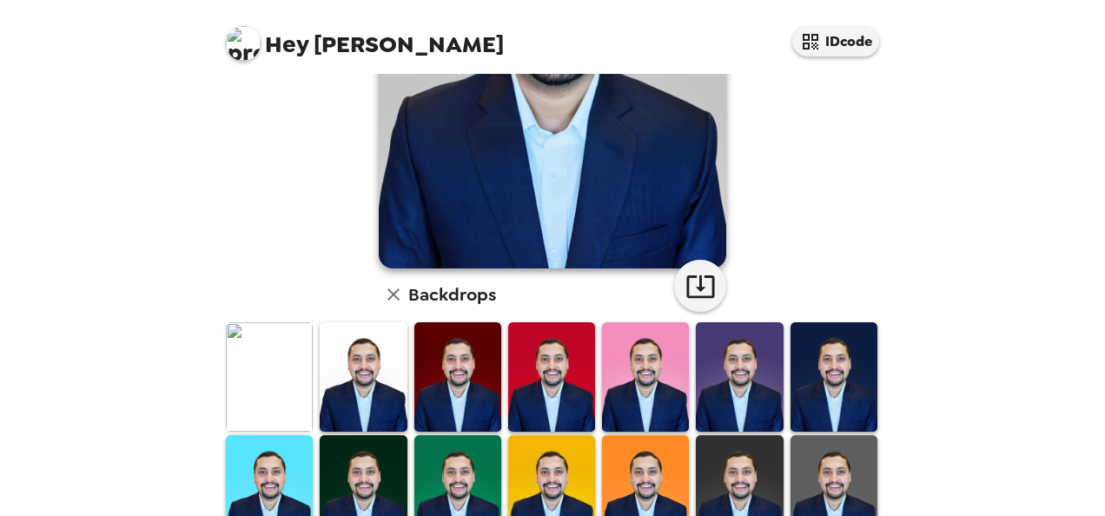
scroll to position [266, 0]
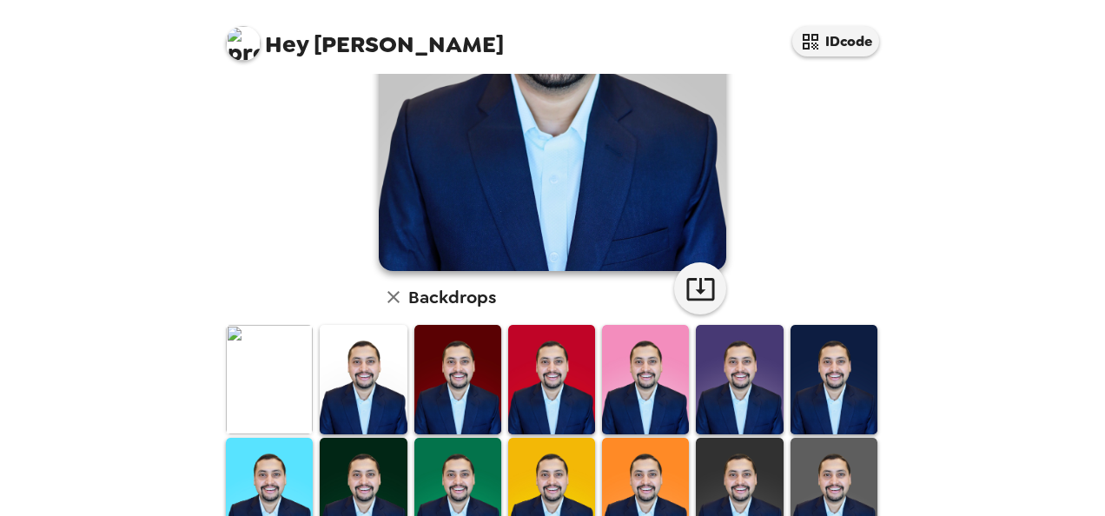
click at [843, 455] on img at bounding box center [834, 492] width 87 height 109
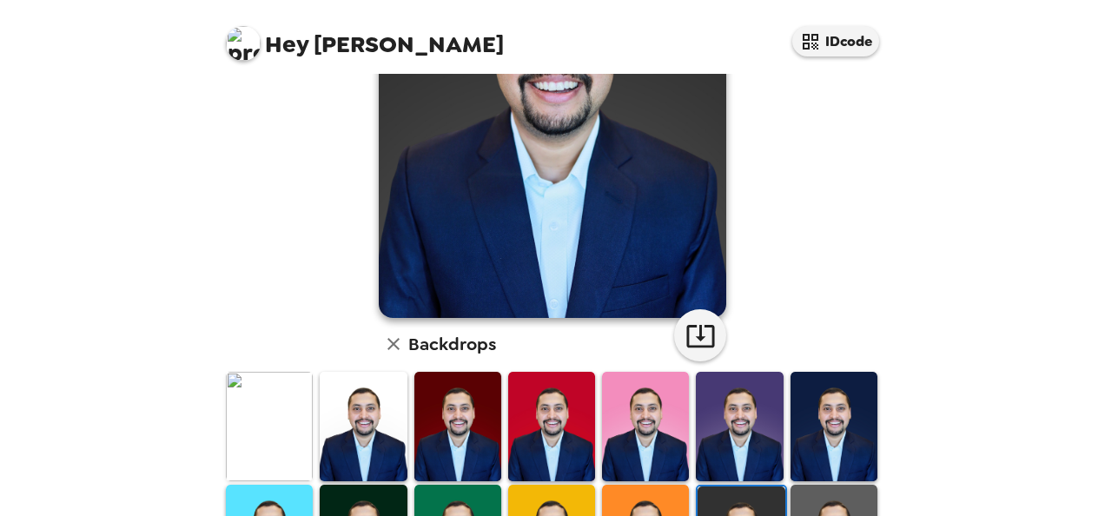
scroll to position [220, 0]
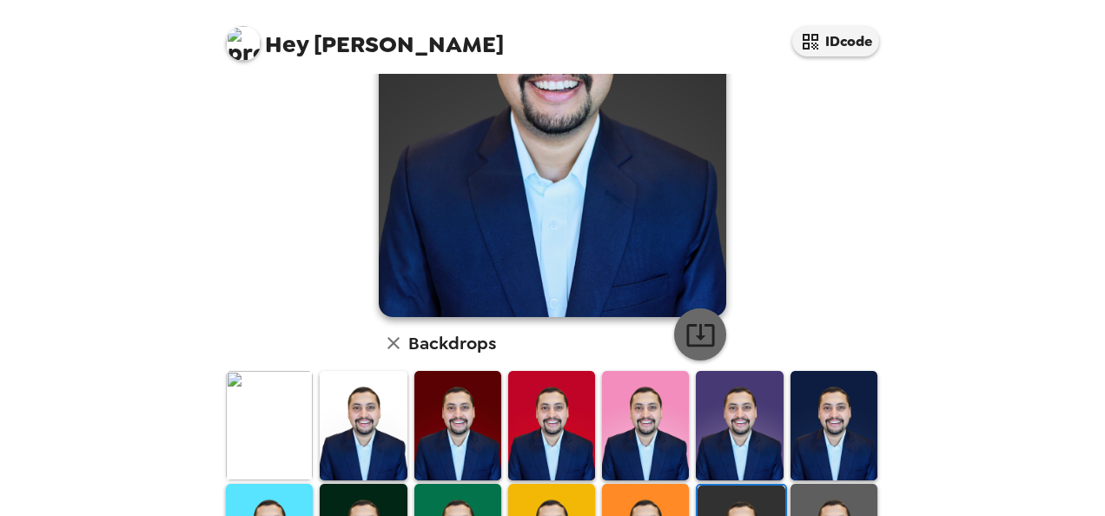
click at [694, 336] on icon "button" at bounding box center [701, 335] width 28 height 23
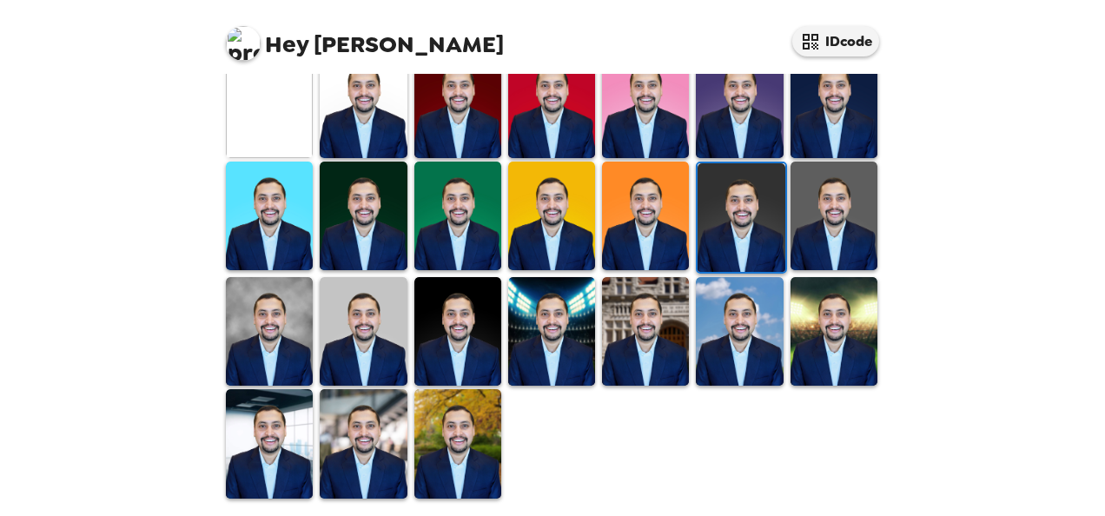
scroll to position [436, 0]
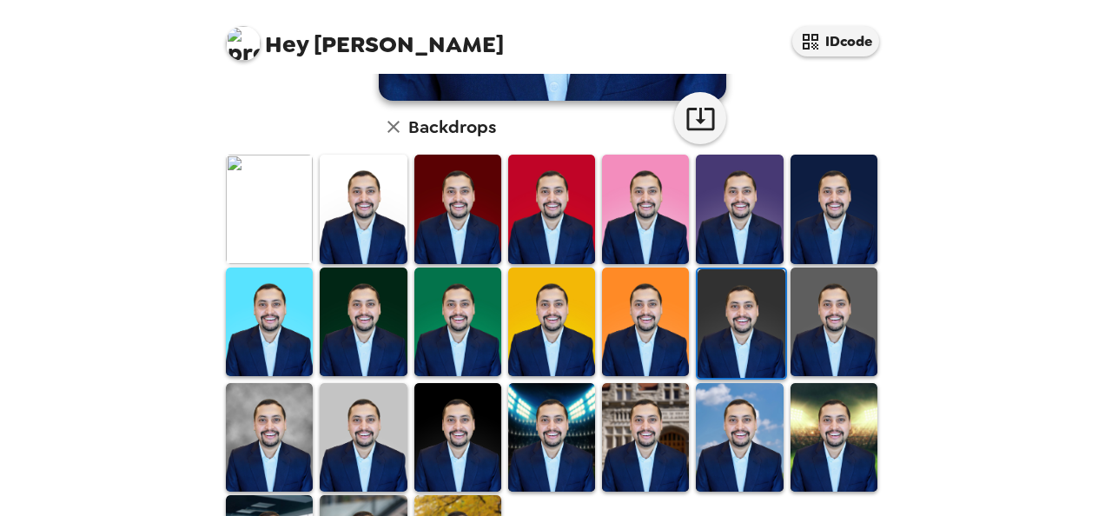
click at [1046, 215] on div "Hey Samir Raj IDcode Samir Raj Satyal , 08-21-2025 Backdrops" at bounding box center [552, 258] width 1105 height 516
click at [756, 188] on img at bounding box center [739, 209] width 87 height 109
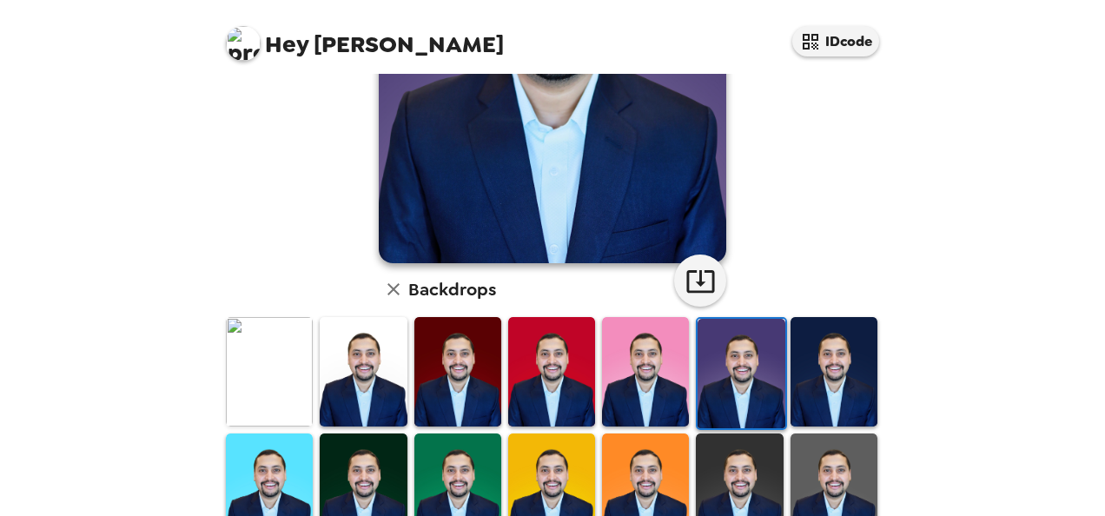
scroll to position [276, 0]
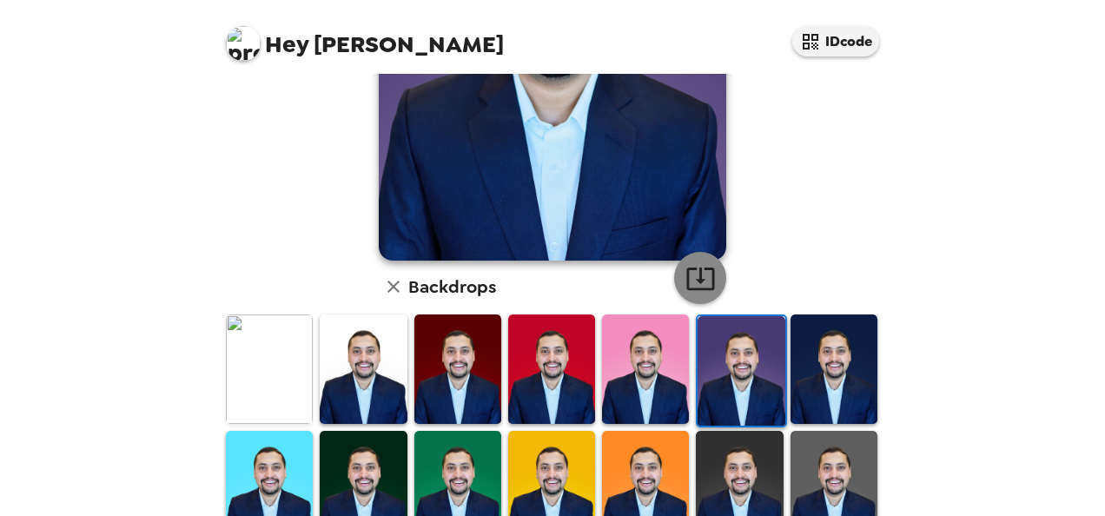
click at [702, 275] on icon "button" at bounding box center [701, 278] width 30 height 30
click at [334, 329] on img at bounding box center [363, 369] width 87 height 109
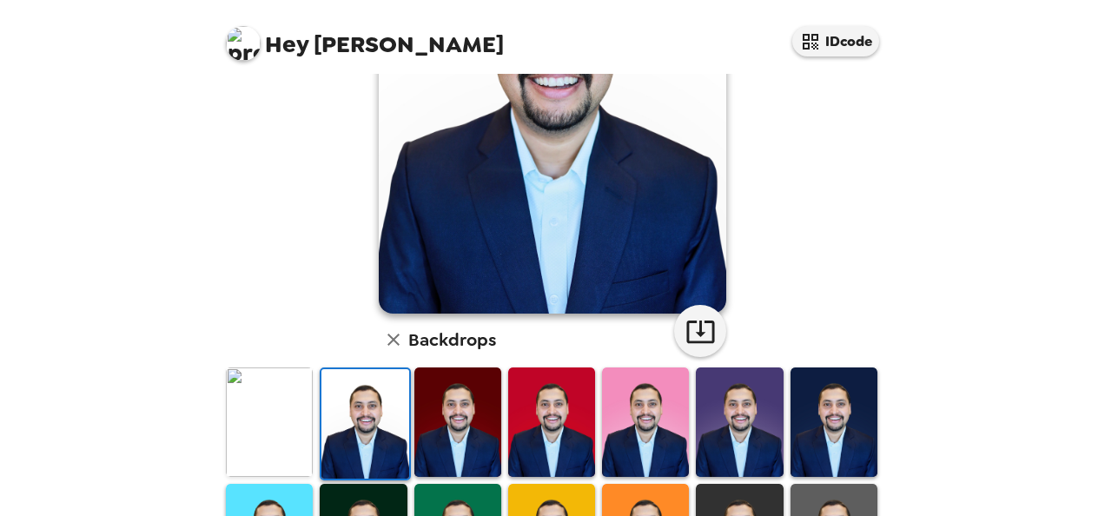
scroll to position [224, 0]
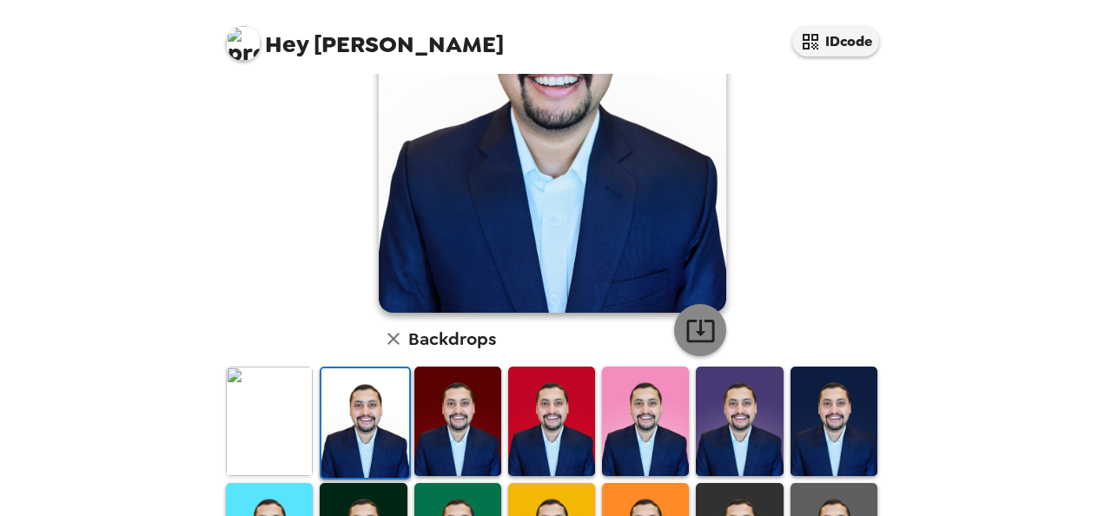
click at [706, 324] on icon "button" at bounding box center [701, 331] width 28 height 23
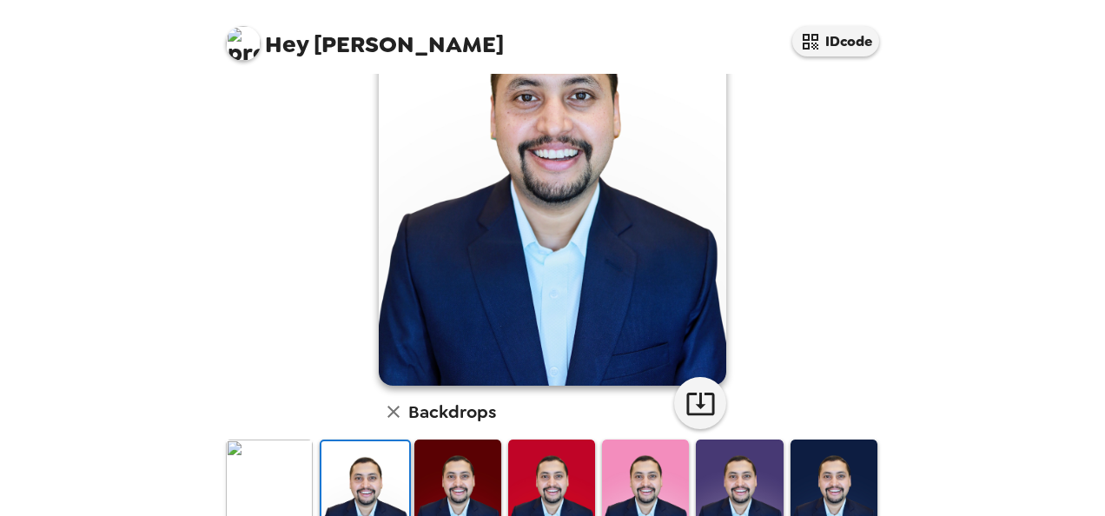
scroll to position [156, 0]
